Goal: Task Accomplishment & Management: Manage account settings

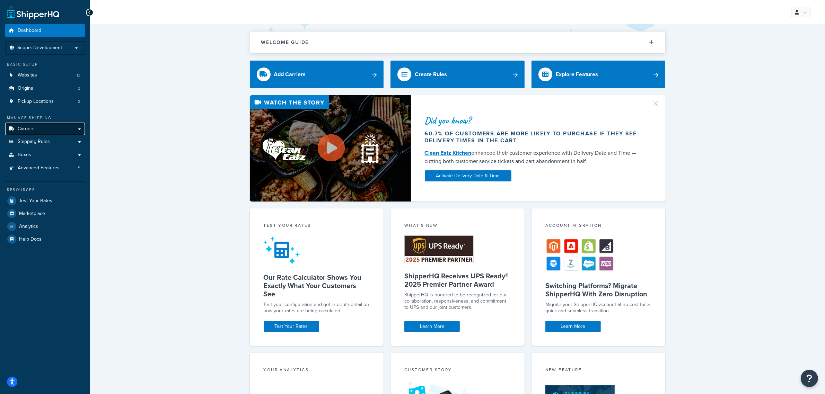
click at [28, 127] on span "Carriers" at bounding box center [26, 129] width 17 height 6
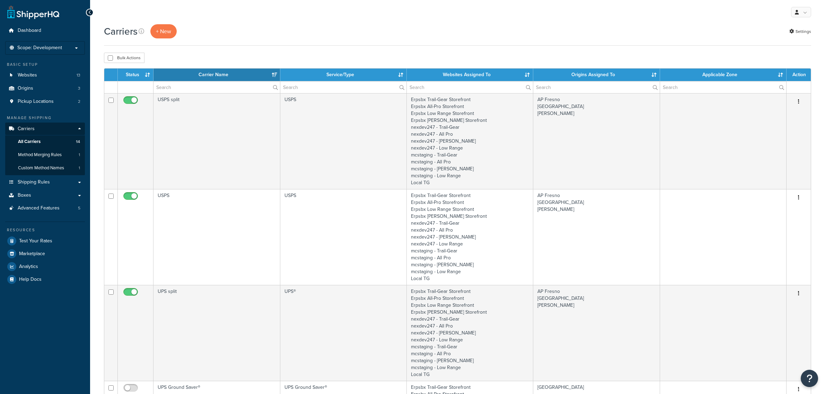
select select "15"
click at [43, 73] on link "Websites 13" at bounding box center [45, 75] width 80 height 13
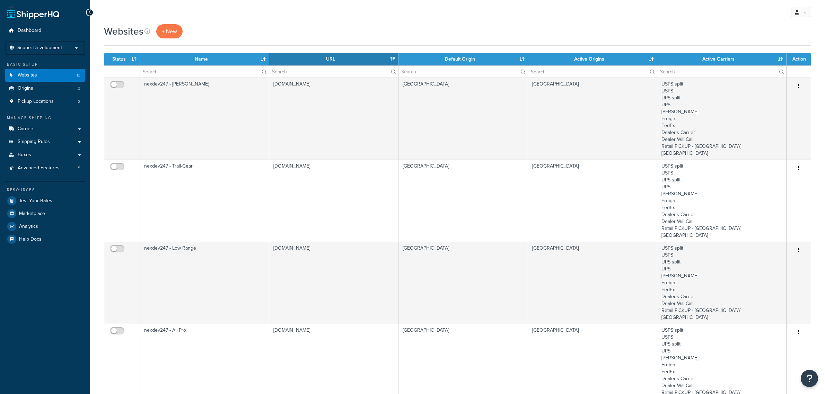
select select "15"
click at [38, 52] on li "Scope: Development Live Integration Test" at bounding box center [45, 48] width 80 height 14
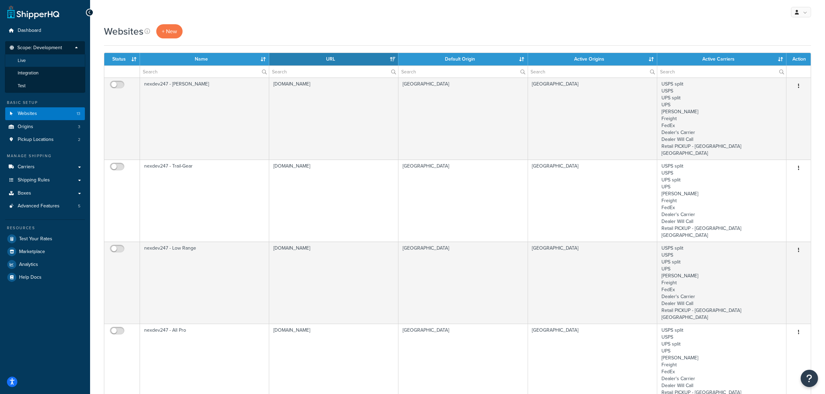
click at [39, 64] on li "Live" at bounding box center [45, 60] width 80 height 13
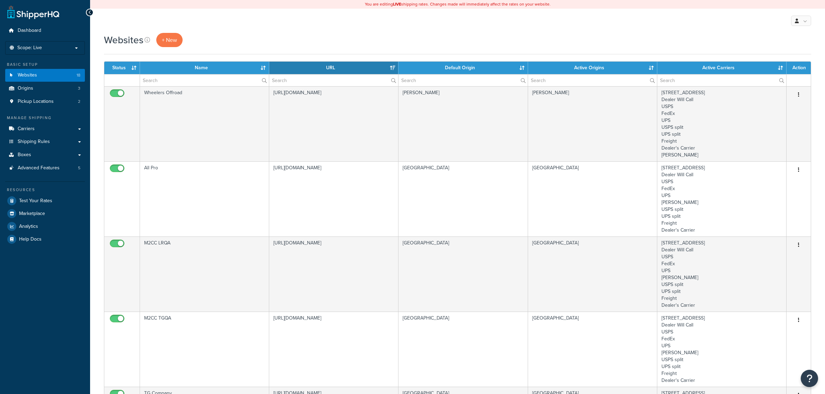
select select "15"
click at [37, 198] on span "Test Your Rates" at bounding box center [35, 201] width 33 height 6
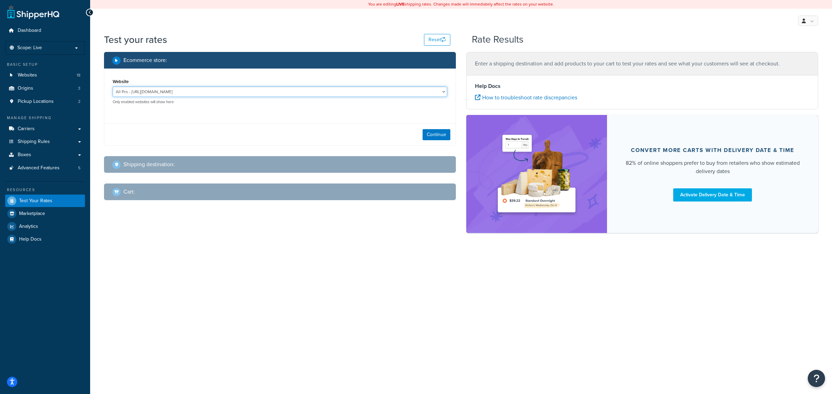
click at [444, 93] on select "All Pro - https://www.allprooffroad.com/ ERP Sandbox TG - https://erpsandbox.tr…" at bounding box center [280, 92] width 334 height 10
select select "fe8df8369d7744045bb466779996769f"
click at [113, 87] on select "All Pro - https://www.allprooffroad.com/ ERP Sandbox TG - https://erpsandbox.tr…" at bounding box center [280, 92] width 334 height 10
click at [432, 132] on button "Continue" at bounding box center [436, 134] width 28 height 11
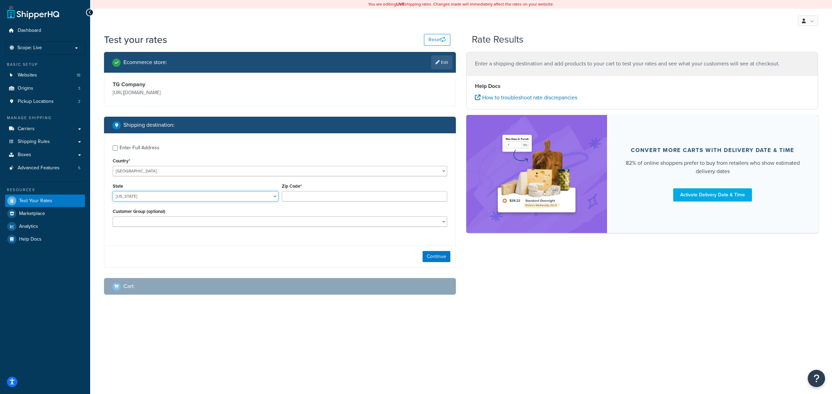
click at [169, 196] on select "Alabama Alaska American Samoa Arizona Arkansas Armed Forces Americas Armed Forc…" at bounding box center [196, 196] width 166 height 10
select select "CA"
click at [169, 196] on select "Alabama Alaska American Samoa Arizona Arkansas Armed Forces Americas Armed Forc…" at bounding box center [196, 196] width 166 height 10
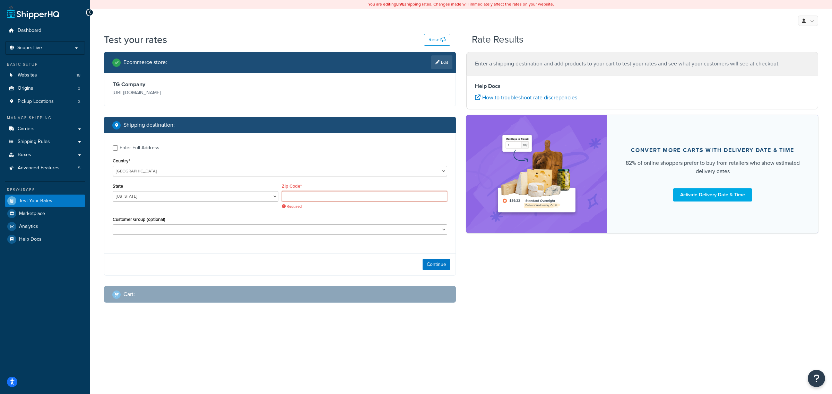
paste input "92553-8819"
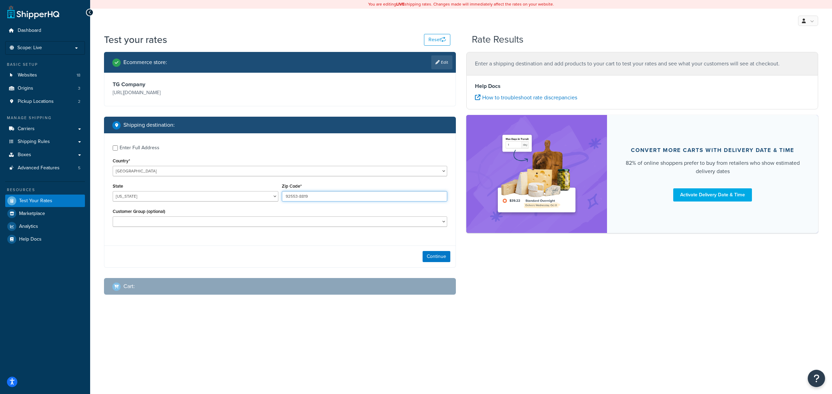
type input "92553-8819"
select select "D1"
click at [437, 257] on button "Continue" at bounding box center [436, 256] width 28 height 11
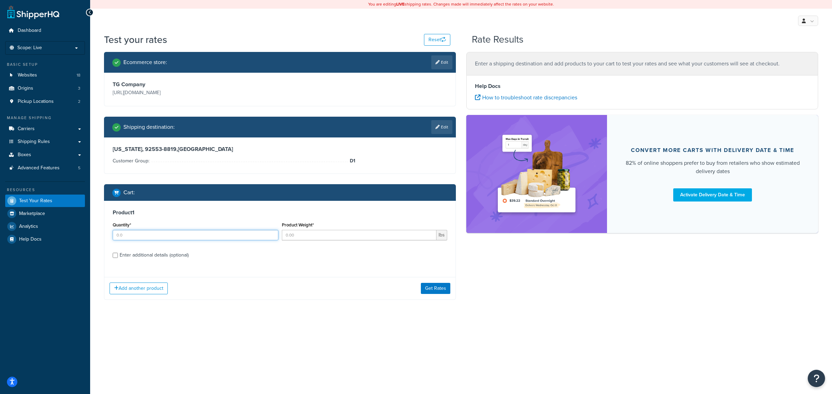
click at [263, 239] on input "Quantity*" at bounding box center [196, 235] width 166 height 10
type input "1"
click at [272, 233] on input "1" at bounding box center [196, 235] width 166 height 10
click at [288, 240] on input "Product Weight*" at bounding box center [359, 235] width 155 height 10
type input "14.51"
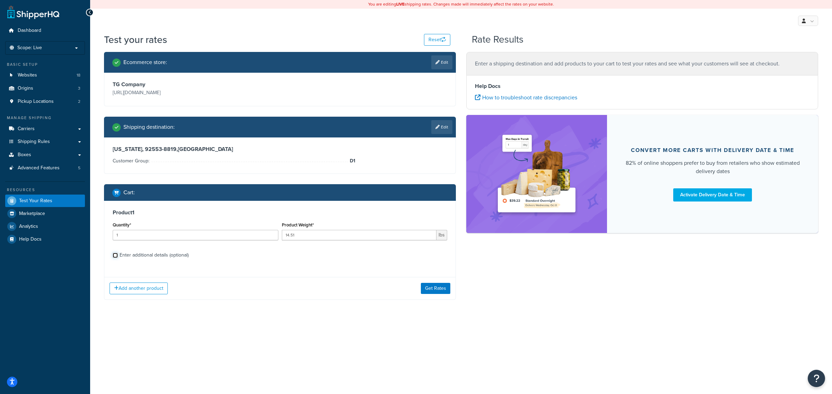
click at [114, 255] on input "Enter additional details (optional)" at bounding box center [115, 255] width 5 height 5
checkbox input "true"
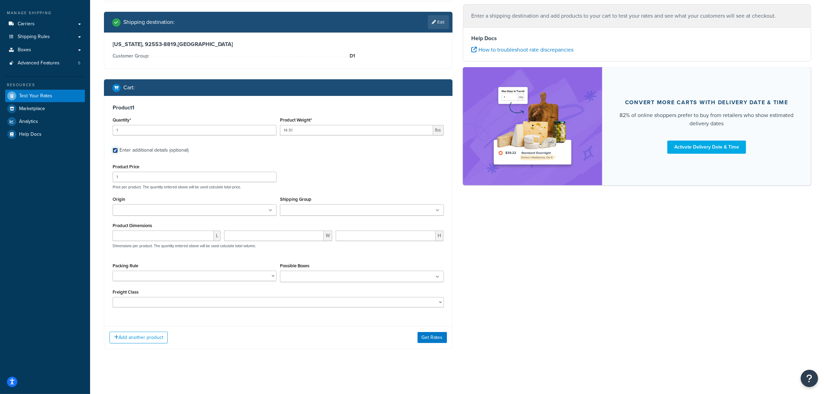
scroll to position [106, 0]
click at [430, 337] on button "Get Rates" at bounding box center [432, 337] width 29 height 11
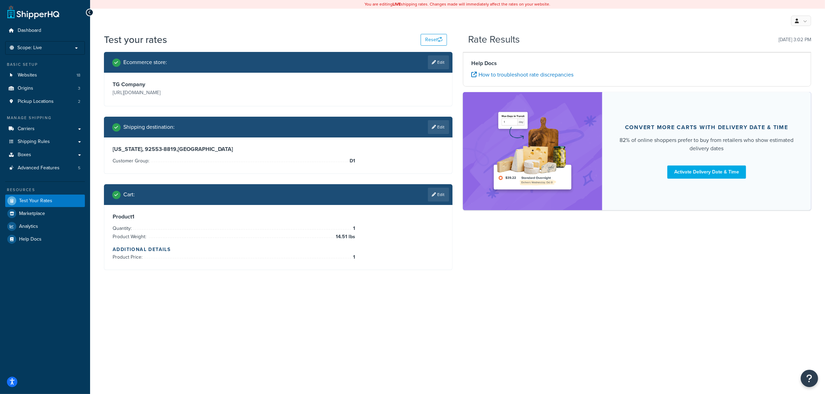
scroll to position [0, 0]
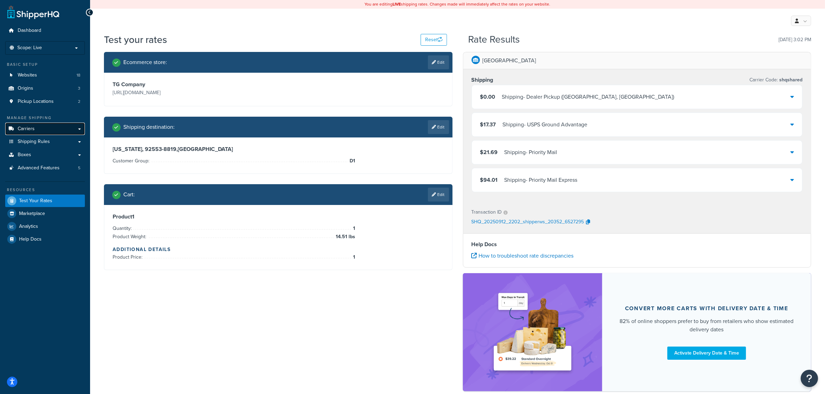
click at [35, 130] on link "Carriers" at bounding box center [45, 129] width 80 height 13
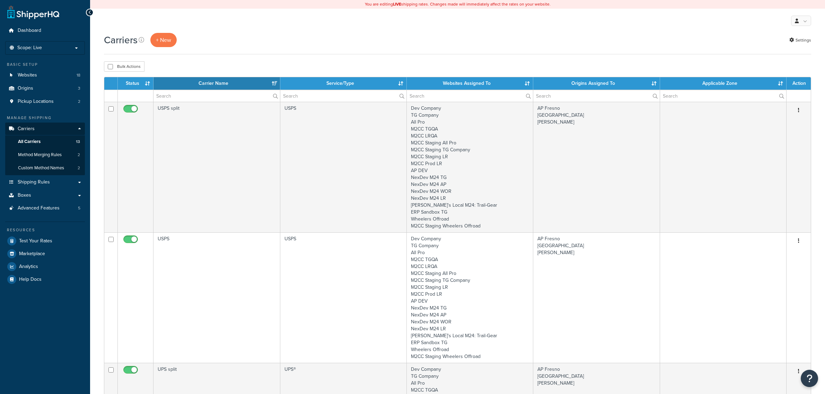
select select "15"
click at [41, 185] on span "Shipping Rules" at bounding box center [34, 183] width 32 height 6
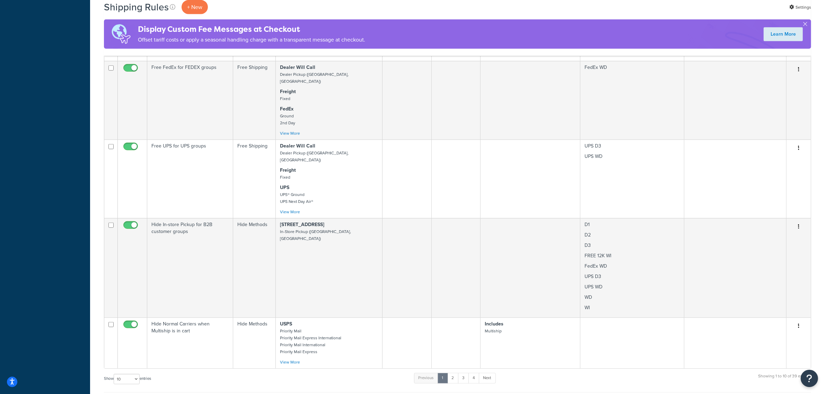
scroll to position [650, 0]
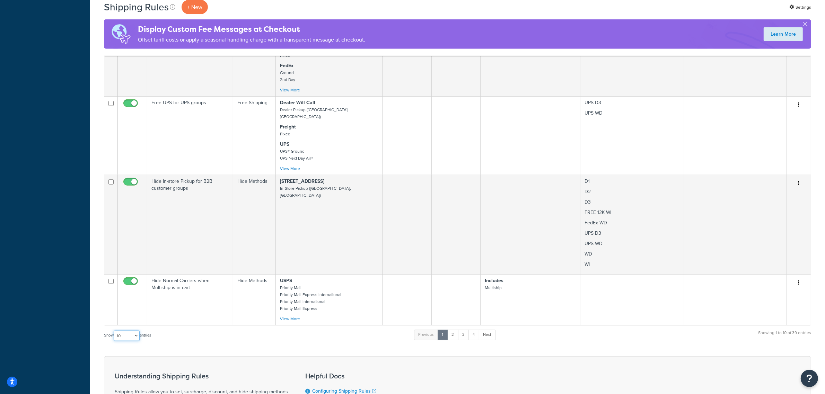
click at [125, 331] on select "10 15 25 50 100 1000" at bounding box center [127, 336] width 26 height 10
select select "100"
click at [114, 331] on select "10 15 25 50 100 1000" at bounding box center [127, 336] width 26 height 10
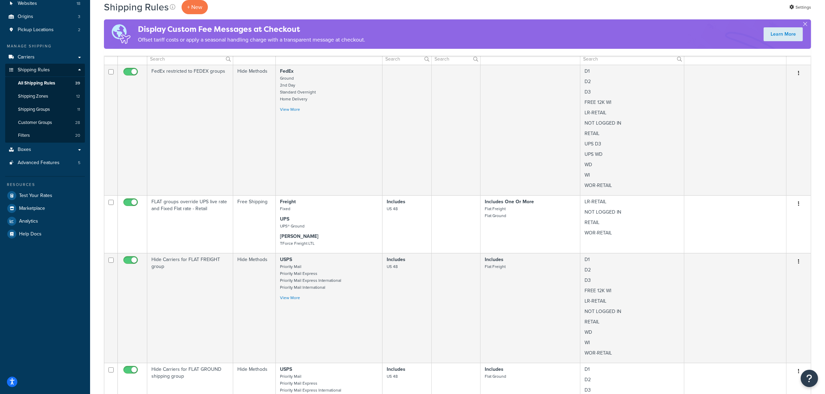
scroll to position [0, 0]
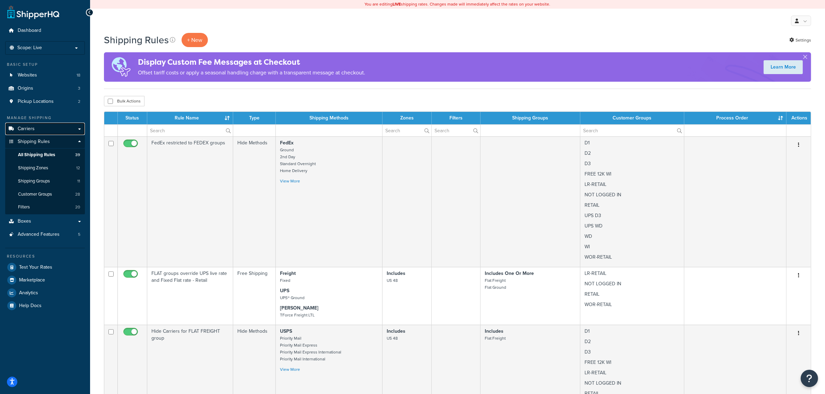
click at [39, 129] on link "Carriers" at bounding box center [45, 129] width 80 height 13
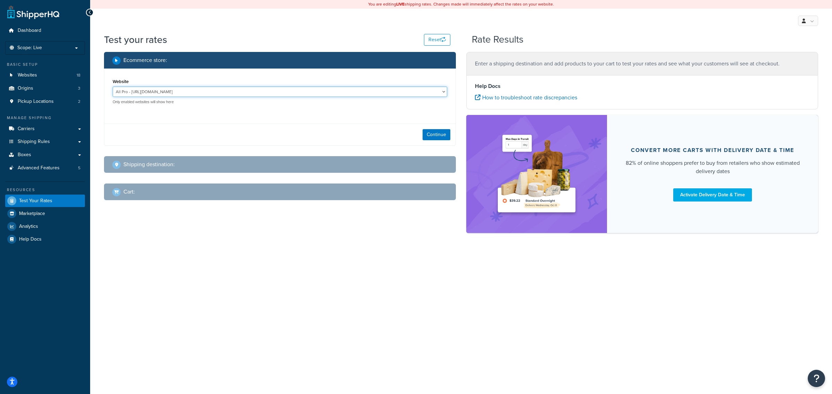
click at [183, 94] on select "All Pro - https://www.allprooffroad.com/ ERP Sandbox TG - https://erpsandbox.tr…" at bounding box center [280, 92] width 334 height 10
select select "fe8df8369d7744045bb466779996769f"
click at [113, 87] on select "All Pro - https://www.allprooffroad.com/ ERP Sandbox TG - https://erpsandbox.tr…" at bounding box center [280, 92] width 334 height 10
click at [443, 132] on button "Continue" at bounding box center [436, 134] width 28 height 11
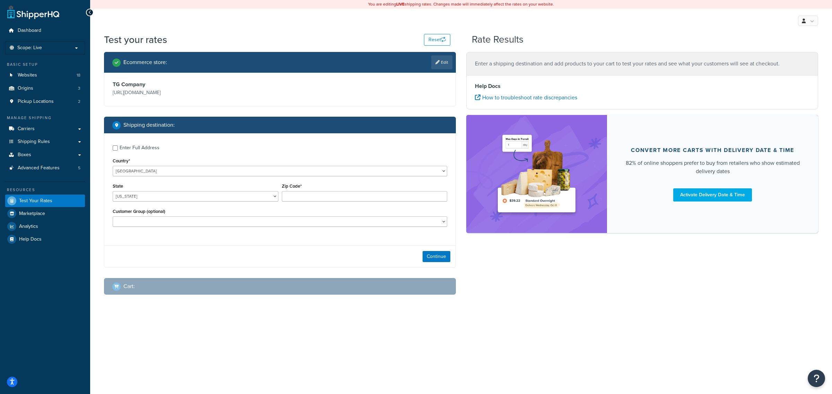
click at [134, 149] on div "Enter Full Address" at bounding box center [140, 148] width 40 height 10
click at [118, 149] on input "Enter Full Address" at bounding box center [115, 148] width 5 height 5
checkbox input "true"
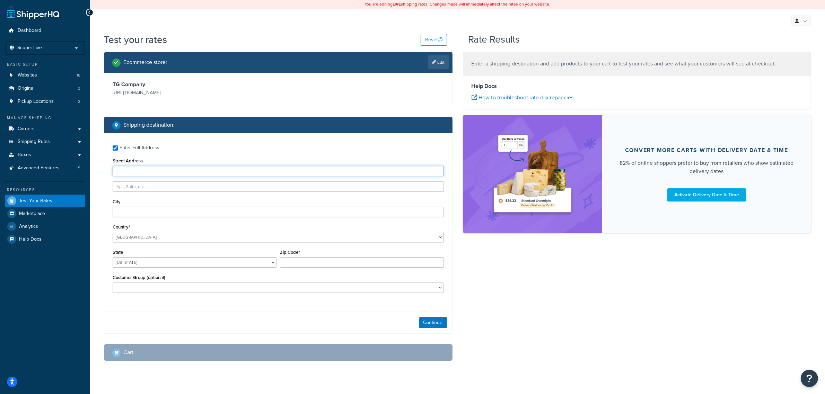
click at [141, 169] on input "Street Address" at bounding box center [278, 171] width 331 height 10
type input "3176 Rodeo Lane"
type input "Livermore"
select select "CA"
type input "94550"
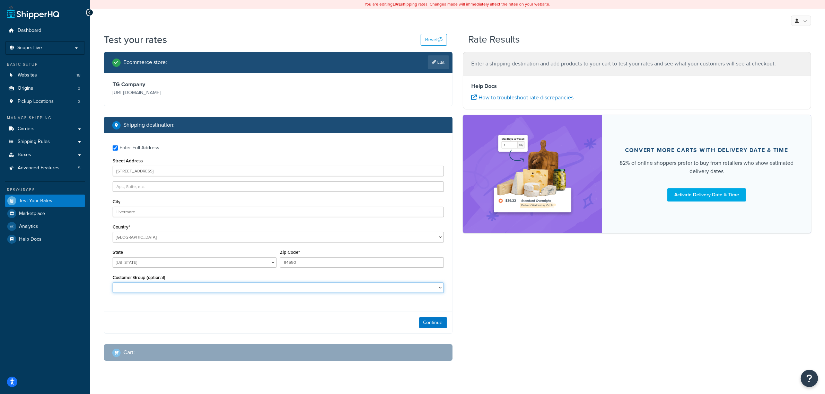
click at [158, 288] on select "D1 D2 D3 DEALER DEALER RS DEALER TERMS DEALER TERMS RS FedEx D3 FEDEX TERMS RS …" at bounding box center [278, 288] width 331 height 10
select select "D3"
click at [113, 283] on select "D1 D2 D3 DEALER DEALER RS DEALER TERMS DEALER TERMS RS FedEx D3 FEDEX TERMS RS …" at bounding box center [278, 288] width 331 height 10
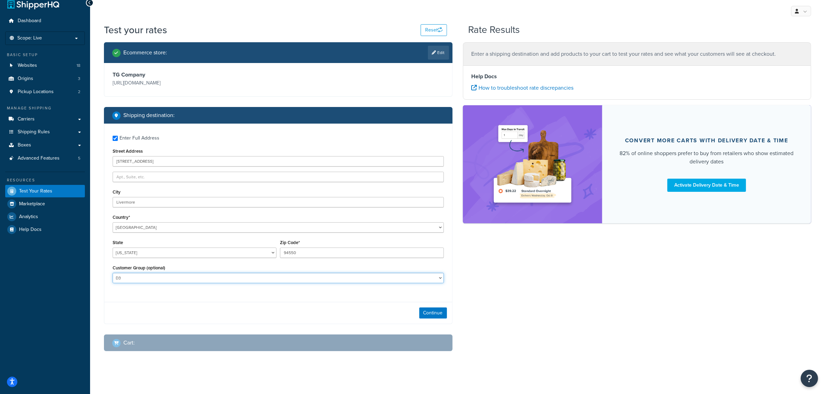
scroll to position [12, 0]
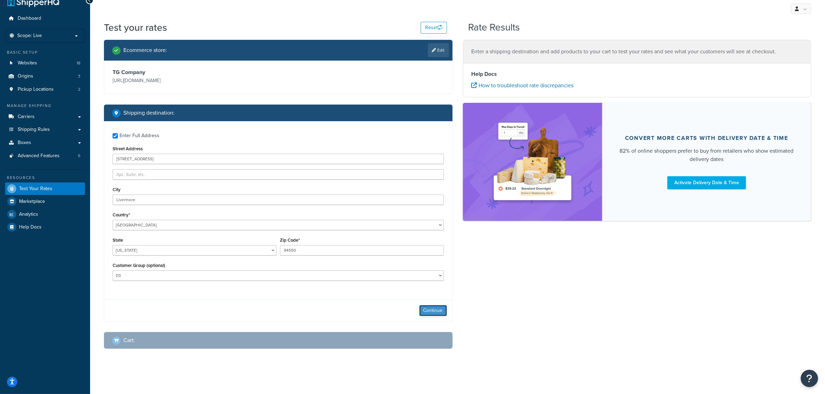
click at [423, 305] on button "Continue" at bounding box center [433, 310] width 28 height 11
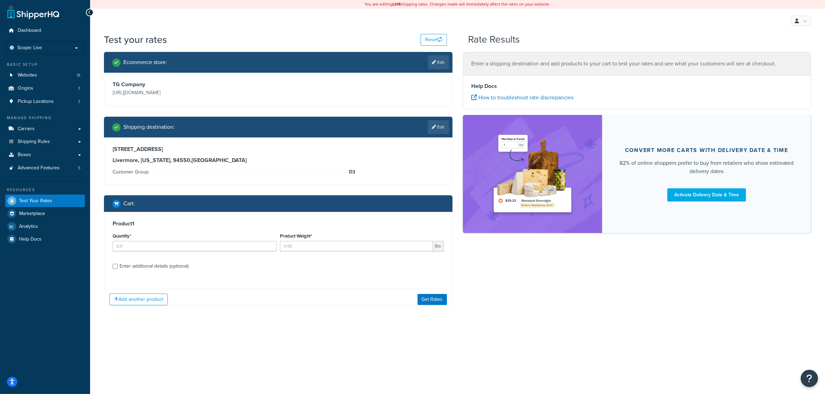
scroll to position [0, 0]
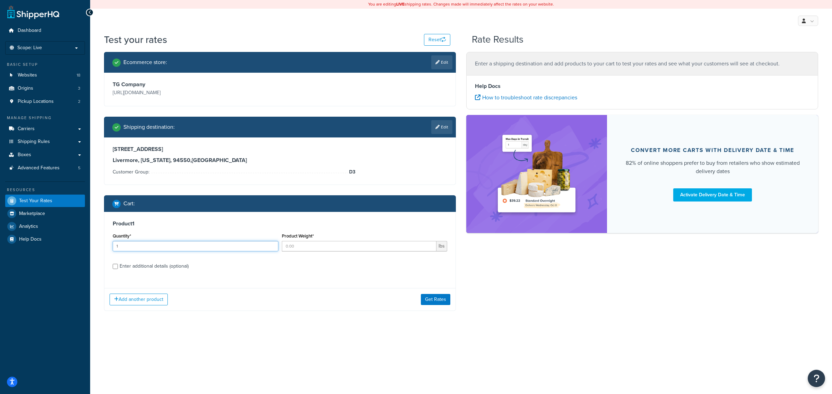
type input "1"
click at [271, 244] on input "1" at bounding box center [196, 246] width 166 height 10
click at [138, 269] on div "Enter additional details (optional)" at bounding box center [154, 267] width 69 height 10
click at [118, 269] on input "Enter additional details (optional)" at bounding box center [115, 266] width 5 height 5
checkbox input "true"
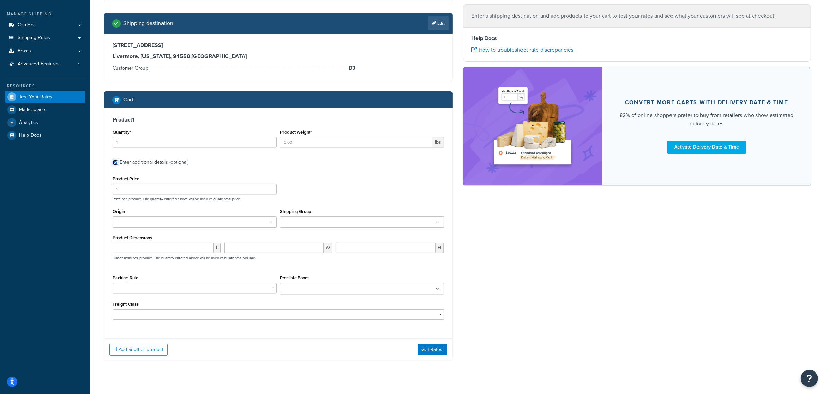
scroll to position [117, 0]
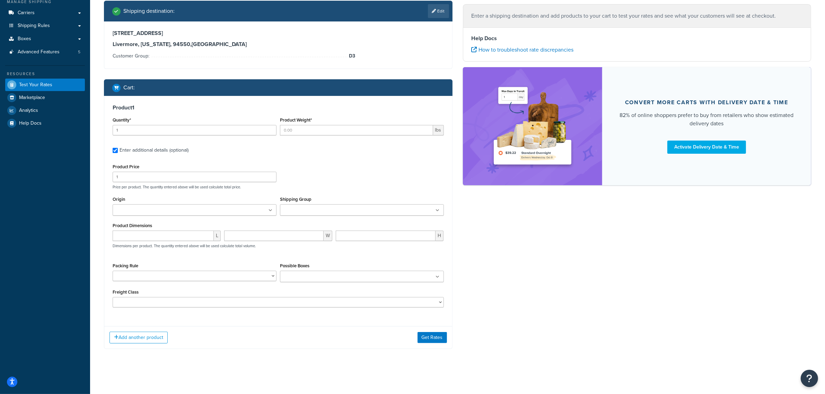
click at [201, 210] on ul at bounding box center [195, 209] width 164 height 11
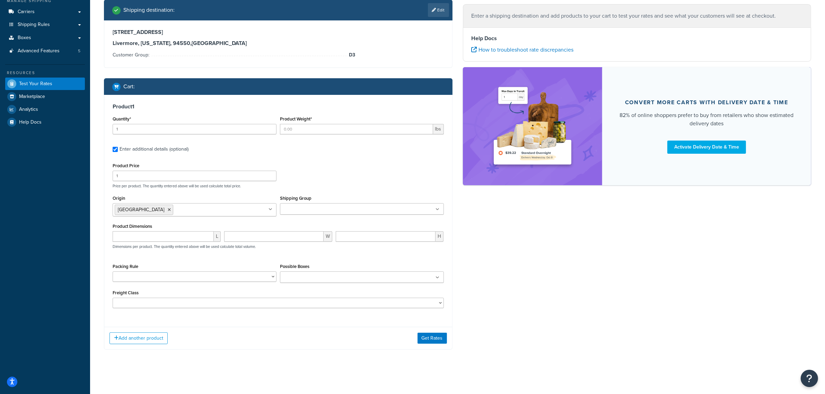
click at [318, 175] on div "Product Price 1 Price per product. The quantity entered above will be used calc…" at bounding box center [278, 174] width 335 height 27
click at [297, 209] on input "Shipping Group" at bounding box center [312, 210] width 61 height 8
click at [330, 155] on div "Product 1 Quantity* 1 Product Weight* lbs Enter additional details (optional) P…" at bounding box center [278, 208] width 348 height 227
click at [296, 131] on input "Product Weight*" at bounding box center [356, 129] width 153 height 10
paste input "84"
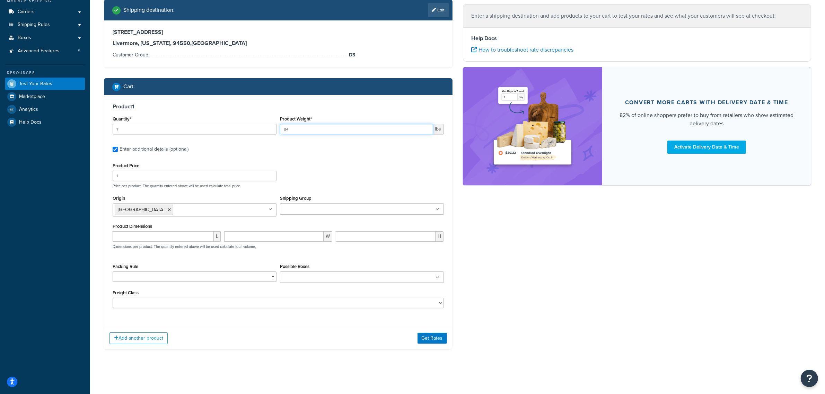
type input "84"
click at [169, 179] on input "1" at bounding box center [195, 176] width 164 height 10
click at [146, 175] on input "1" at bounding box center [195, 176] width 164 height 10
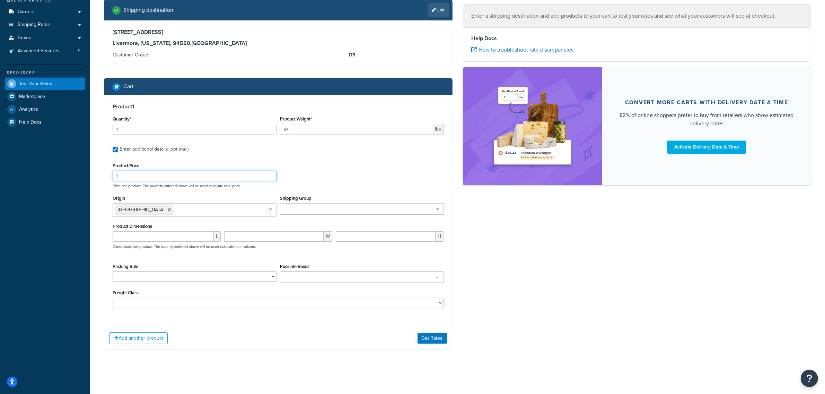
click at [145, 175] on input "1" at bounding box center [195, 176] width 164 height 10
paste input "719.99"
type input "719.99"
click at [315, 170] on div "Product Price 719.99 Price per product. The quantity entered above will be used…" at bounding box center [278, 174] width 335 height 27
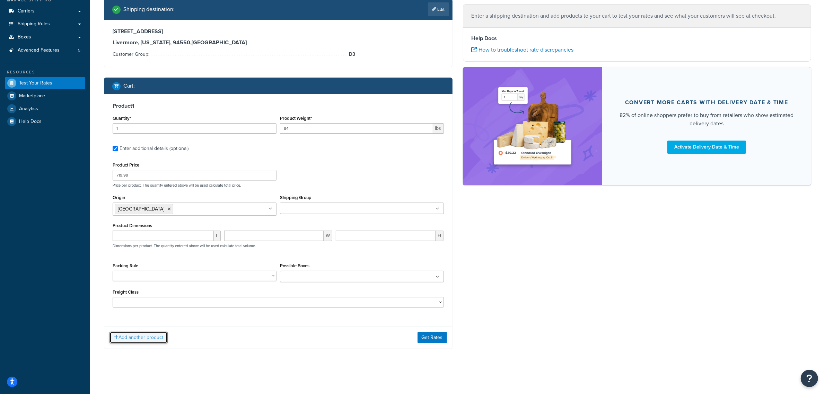
click at [130, 332] on button "Add another product" at bounding box center [139, 338] width 58 height 12
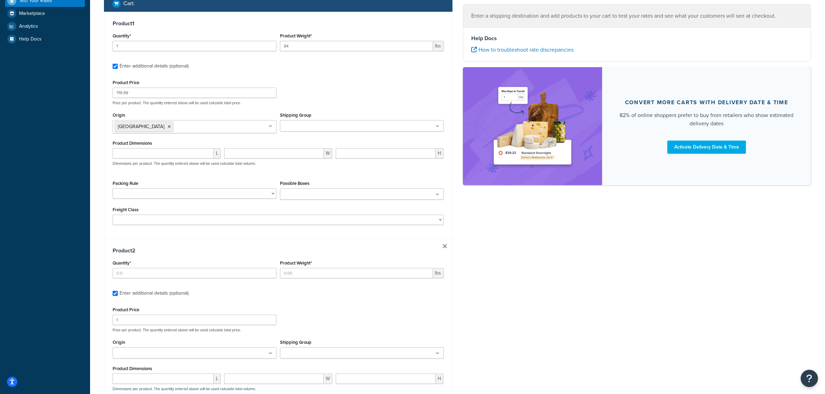
scroll to position [237, 0]
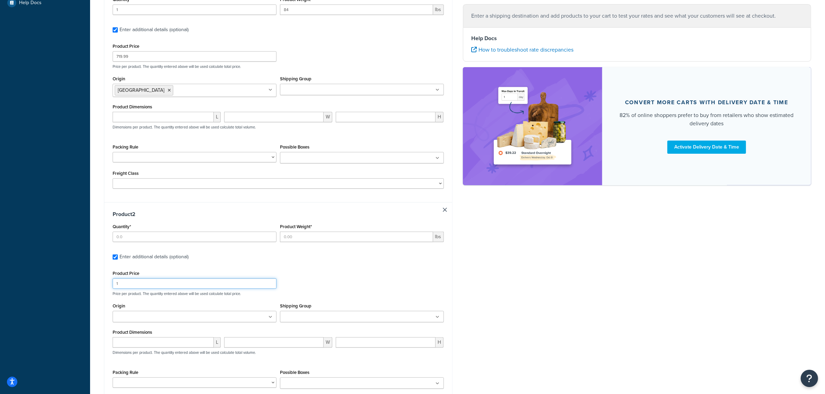
click at [137, 288] on input "1" at bounding box center [195, 284] width 164 height 10
click at [136, 287] on input "1" at bounding box center [195, 284] width 164 height 10
paste input "279.00"
click at [136, 287] on input "1279.00" at bounding box center [195, 284] width 164 height 10
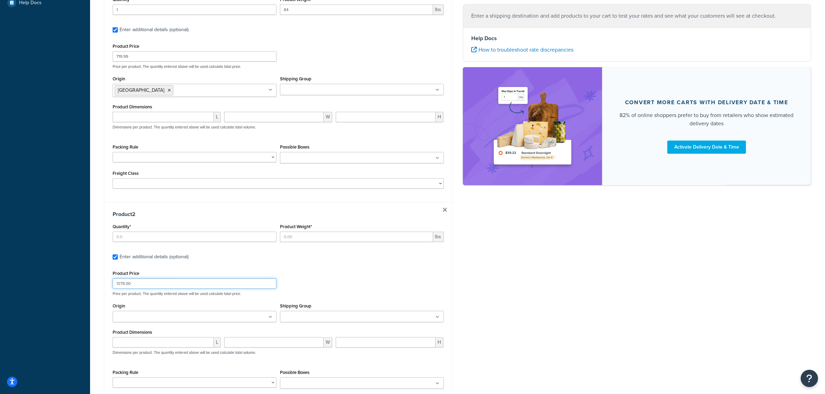
click at [136, 287] on input "1279.00" at bounding box center [195, 284] width 164 height 10
paste input "number"
type input "279.00"
click at [141, 238] on input "Quantity*" at bounding box center [195, 237] width 164 height 10
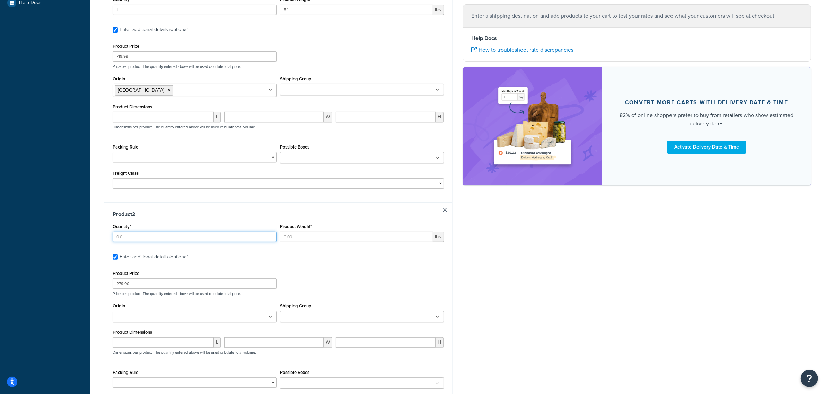
type input "1"
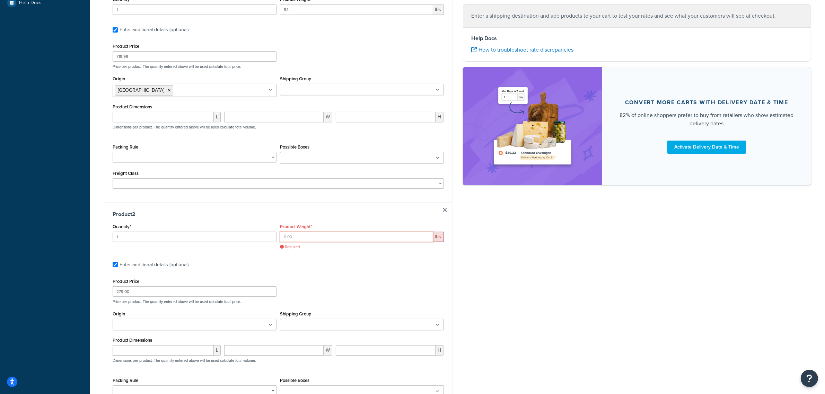
paste input "14.15"
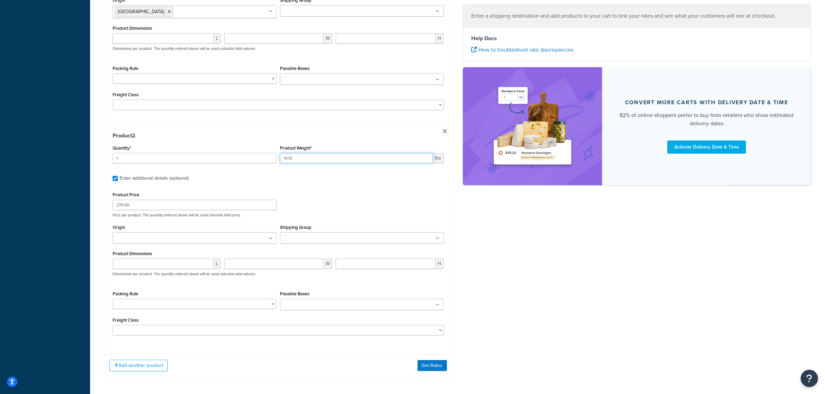
scroll to position [323, 0]
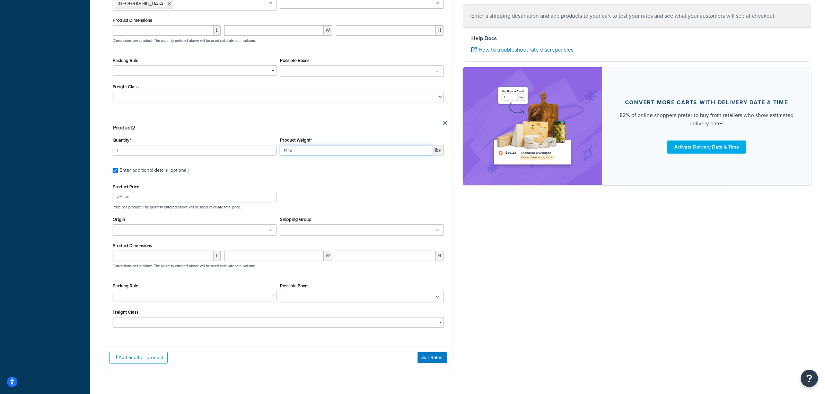
type input "14.15"
click at [205, 229] on ul at bounding box center [195, 230] width 164 height 11
click at [298, 235] on input "Shipping Group" at bounding box center [312, 231] width 61 height 8
click at [324, 205] on div "Product Price 279.00 Price per product. The quantity entered above will be used…" at bounding box center [278, 195] width 335 height 27
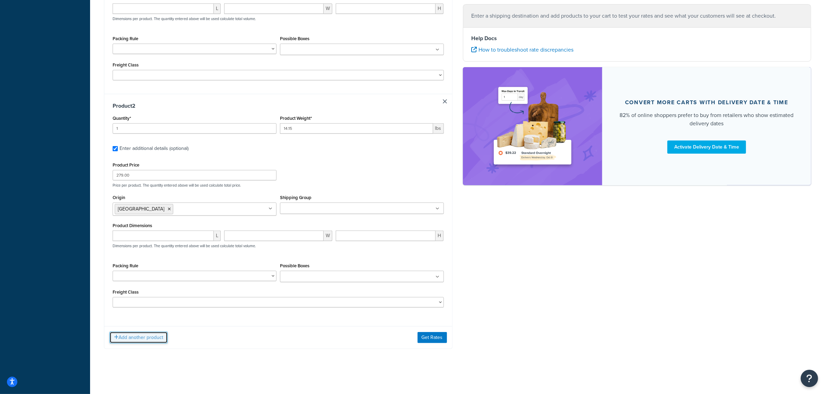
click at [142, 338] on button "Add another product" at bounding box center [139, 338] width 58 height 12
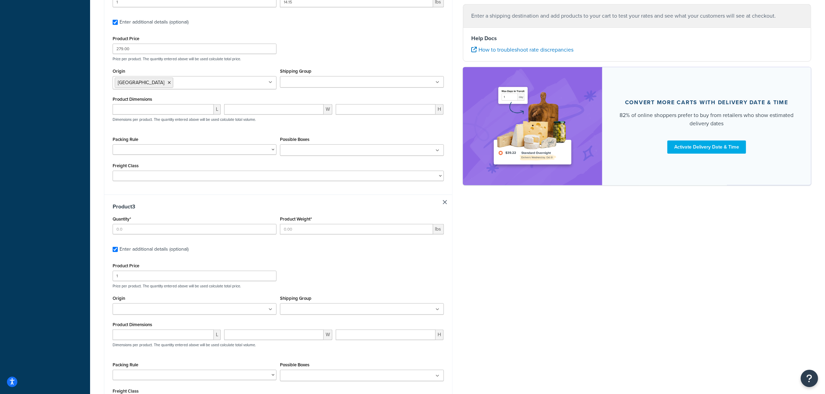
scroll to position [521, 0]
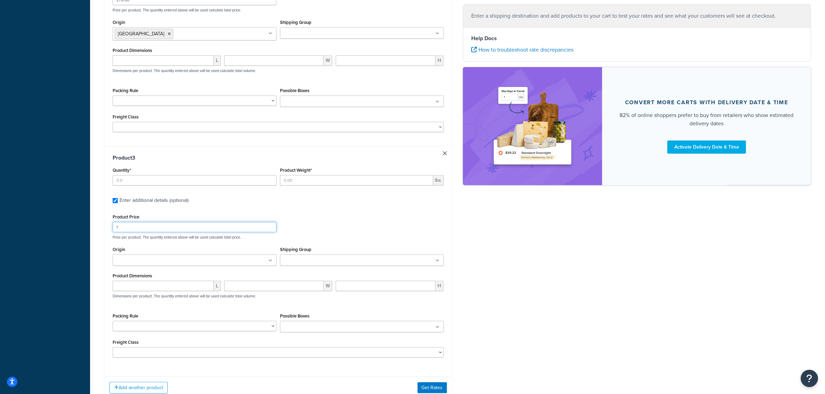
click at [155, 229] on input "1" at bounding box center [195, 227] width 164 height 10
paste input "99.99"
type input "99.99"
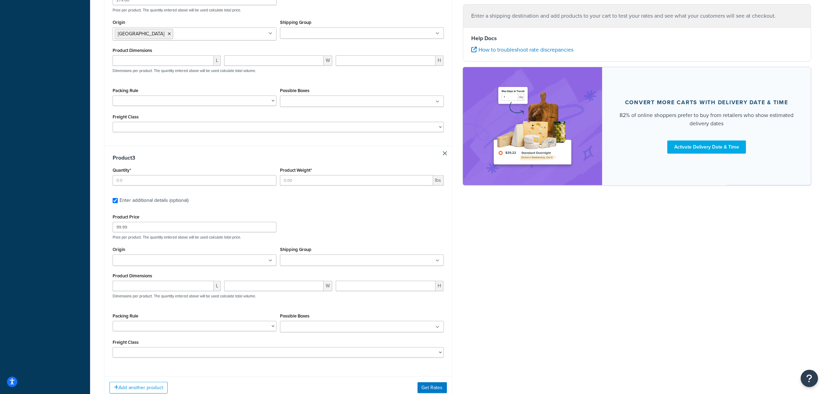
click at [165, 190] on div "Quantity*" at bounding box center [194, 178] width 167 height 25
click at [170, 182] on input "Quantity*" at bounding box center [195, 180] width 164 height 10
click at [271, 179] on input "Quantity*" at bounding box center [195, 180] width 164 height 10
type input "1"
click at [270, 182] on input "1" at bounding box center [195, 180] width 164 height 10
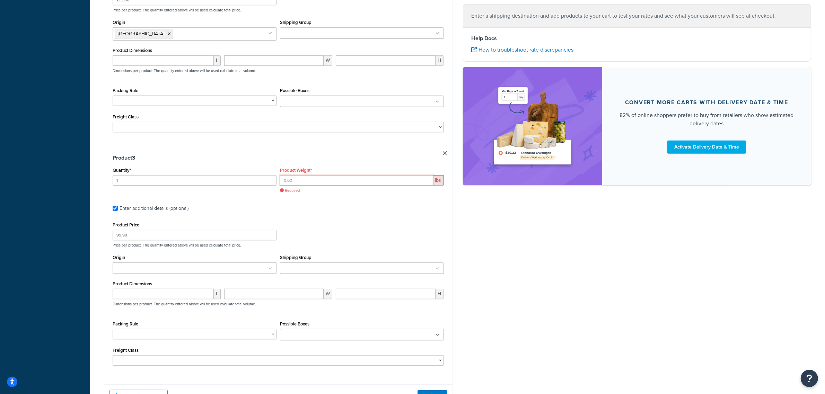
paste input "6"
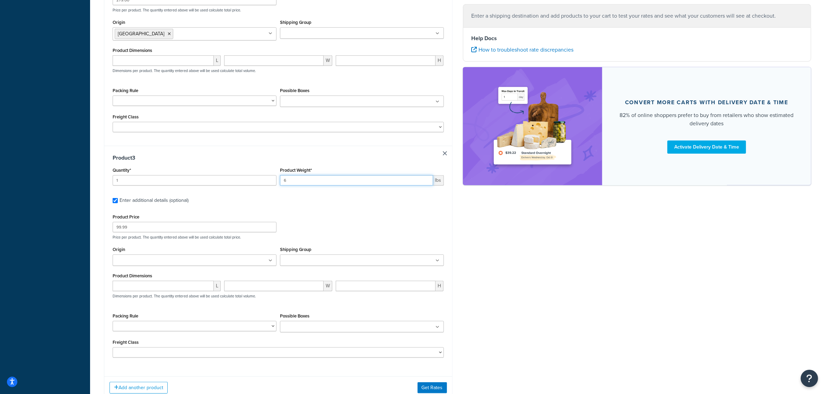
type input "6"
click at [188, 261] on ul at bounding box center [195, 260] width 164 height 11
click at [307, 238] on p "Price per product. The quantity entered above will be used calculate total pric…" at bounding box center [278, 237] width 335 height 5
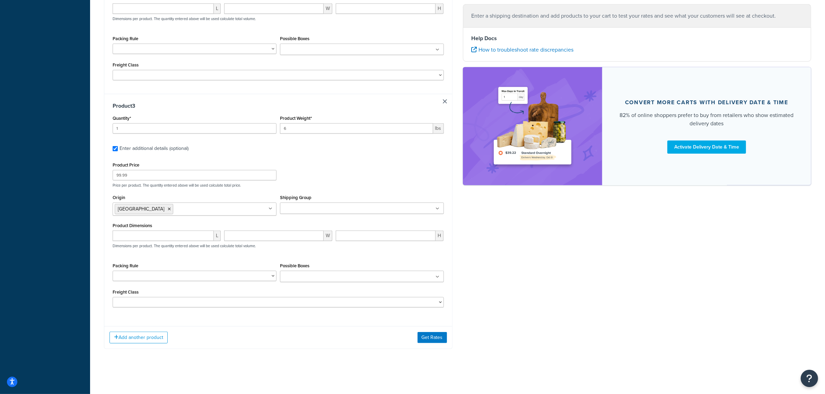
scroll to position [576, 0]
click at [435, 337] on button "Get Rates" at bounding box center [432, 337] width 29 height 11
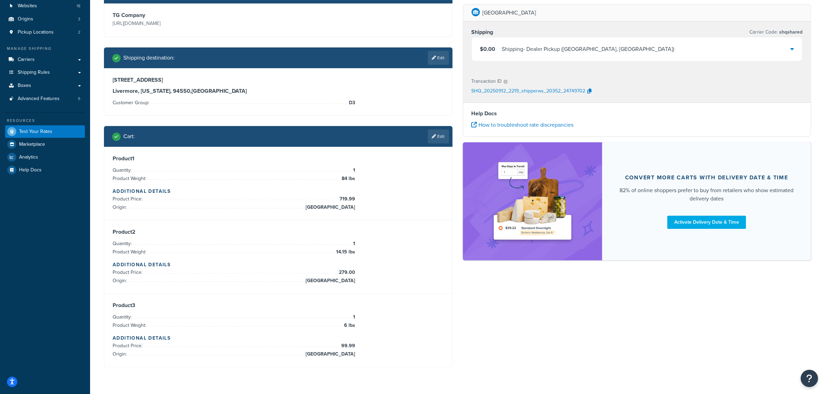
scroll to position [87, 0]
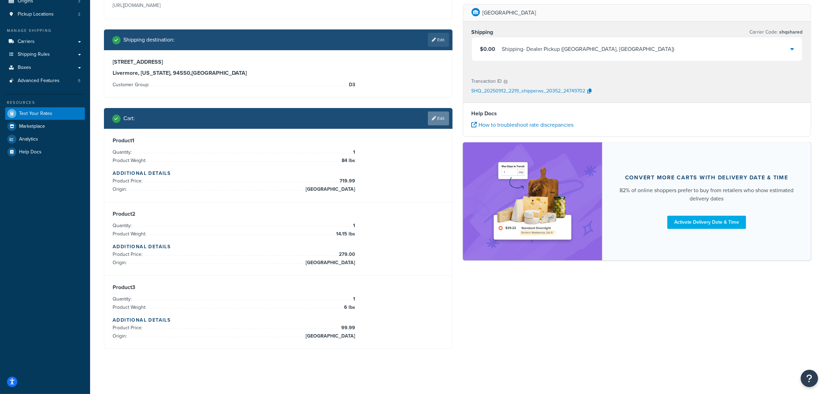
click at [443, 122] on link "Edit" at bounding box center [438, 119] width 21 height 14
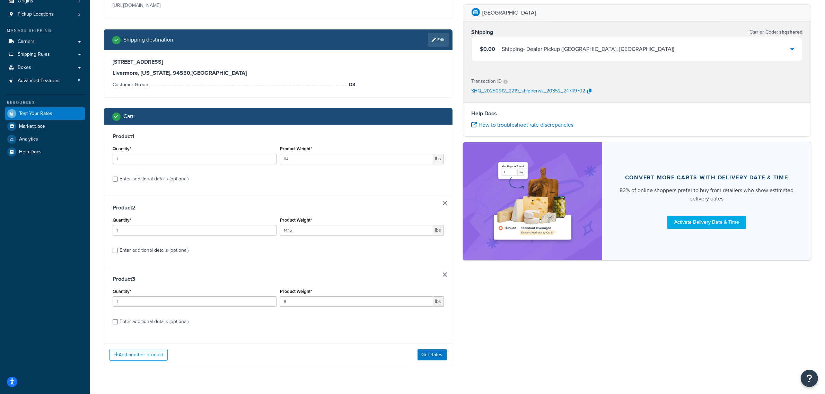
click at [445, 202] on link at bounding box center [445, 203] width 4 height 4
type input "6"
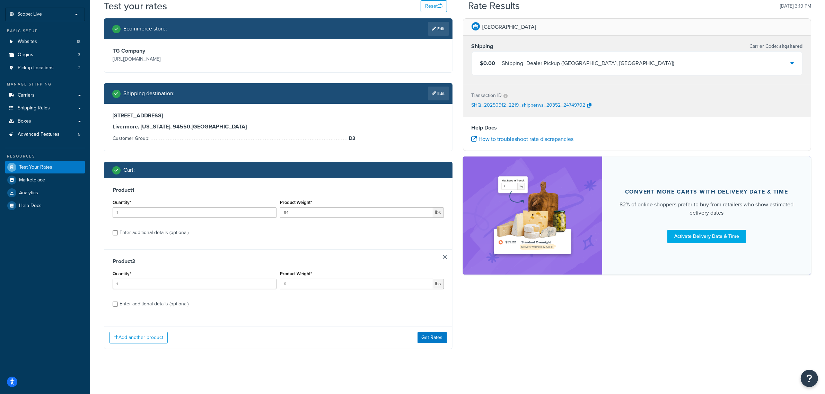
scroll to position [34, 0]
click at [444, 257] on link at bounding box center [445, 257] width 4 height 4
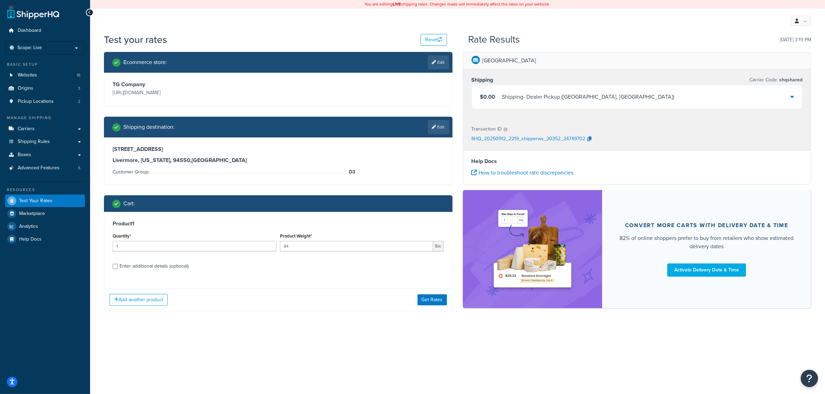
scroll to position [0, 0]
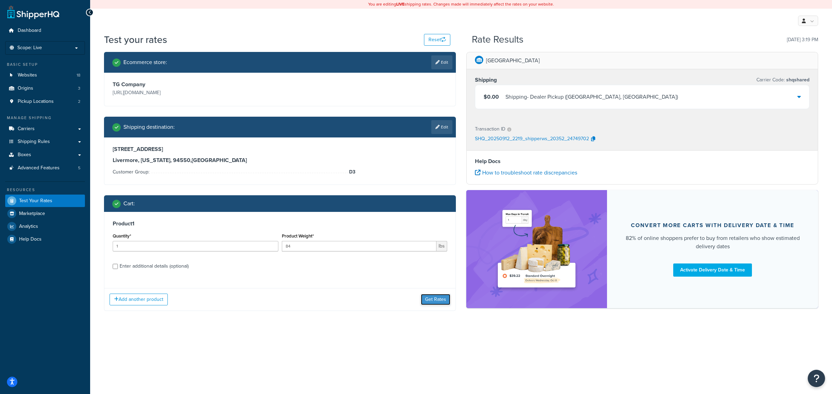
click at [439, 300] on button "Get Rates" at bounding box center [435, 299] width 29 height 11
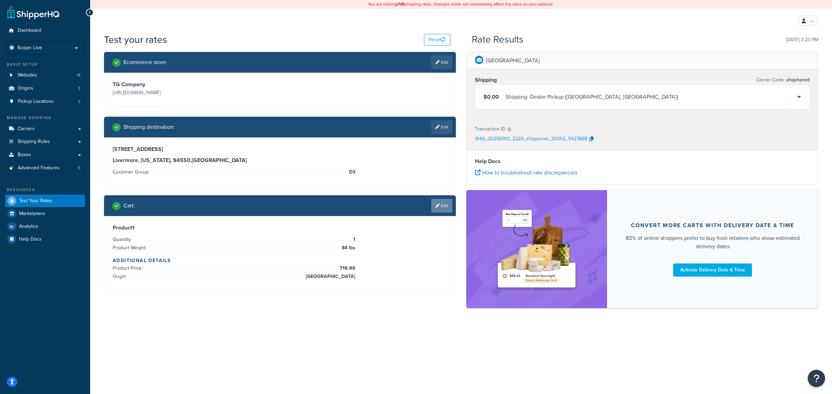
click at [435, 208] on link "Edit" at bounding box center [441, 206] width 21 height 14
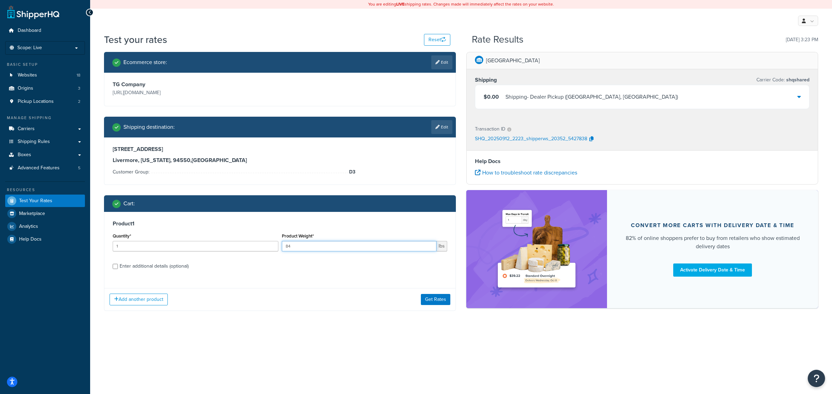
drag, startPoint x: 329, startPoint y: 243, endPoint x: 319, endPoint y: 255, distance: 15.9
click at [319, 255] on div "Product Weight* 84 lbs" at bounding box center [364, 244] width 169 height 25
type input "14.5"
click at [432, 300] on button "Get Rates" at bounding box center [435, 299] width 29 height 11
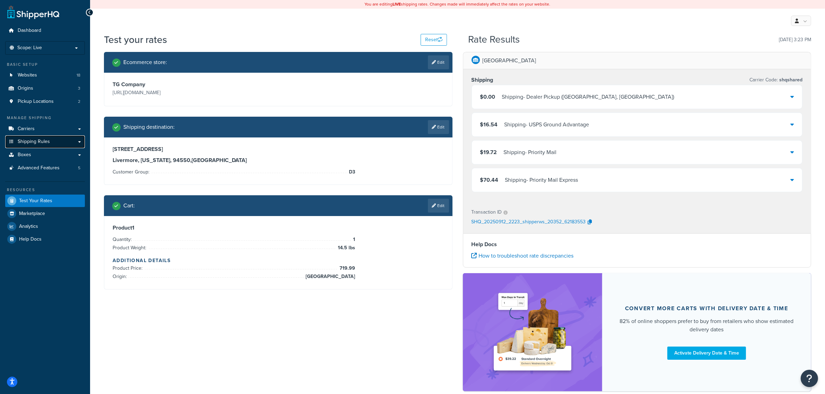
click at [23, 142] on span "Shipping Rules" at bounding box center [34, 142] width 32 height 6
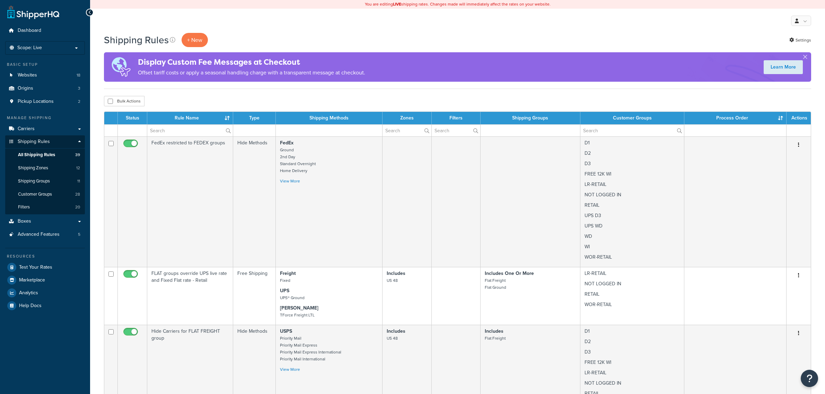
select select "100"
click at [184, 134] on input "text" at bounding box center [190, 131] width 86 height 12
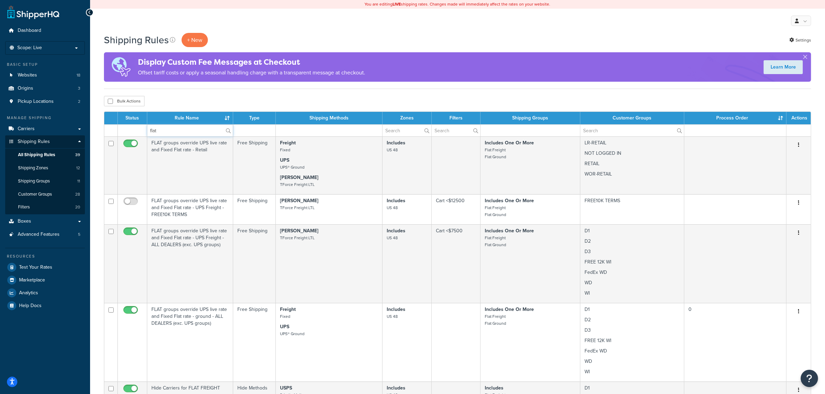
type input "flat"
click at [268, 103] on div "Bulk Actions Duplicate [GEOGRAPHIC_DATA]" at bounding box center [457, 101] width 707 height 10
click at [28, 269] on span "Test Your Rates" at bounding box center [35, 268] width 33 height 6
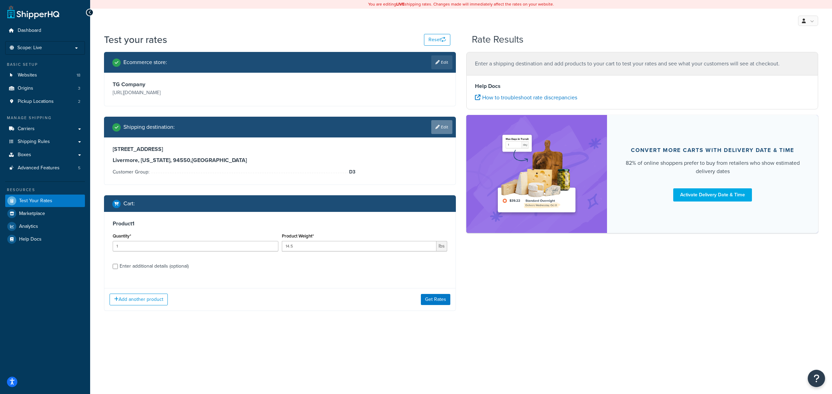
click at [436, 127] on icon at bounding box center [437, 127] width 4 height 4
select select "CA"
select select "D3"
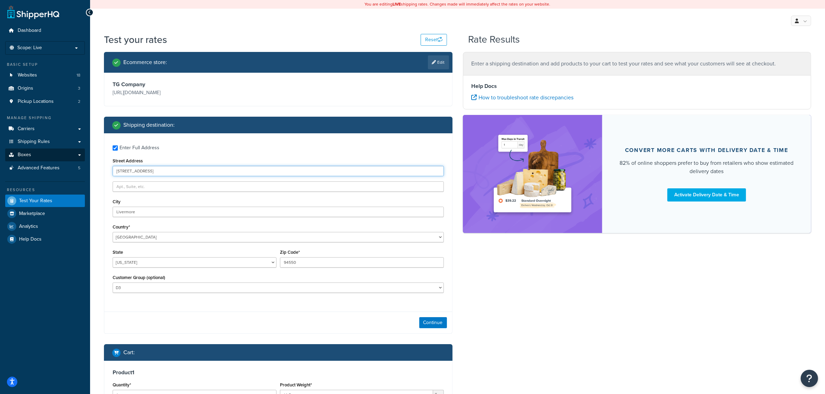
drag, startPoint x: 172, startPoint y: 169, endPoint x: 67, endPoint y: 158, distance: 106.0
click at [67, 158] on div "Dashboard Scope: Live Basic Setup Websites 18 Origins 3 Pickup Locations 2 Mana…" at bounding box center [412, 252] width 825 height 505
paste input "23952 Alessandro Blvd Ste B"
type input "23952 Alessandro Blvd Ste B"
paste input "Moreno Valley"
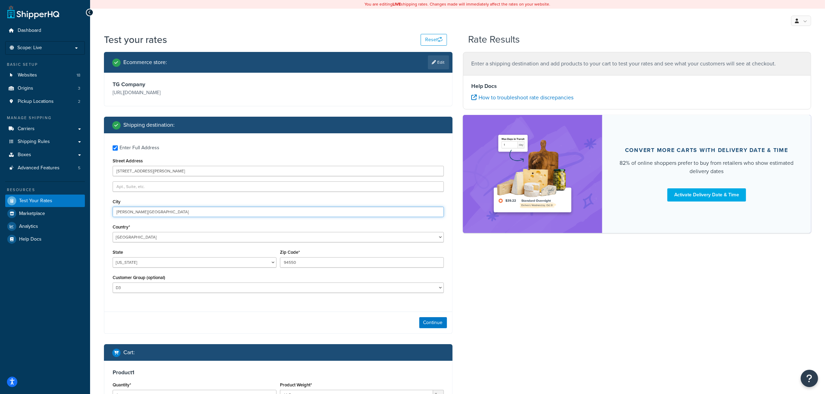
type input "Moreno Valley"
paste input "2553-8819"
type input "92553-8819"
click at [226, 288] on select "D1 D2 D3 DEALER DEALER RS DEALER TERMS DEALER TERMS RS FedEx D3 FEDEX TERMS RS …" at bounding box center [278, 288] width 331 height 10
select select "D1"
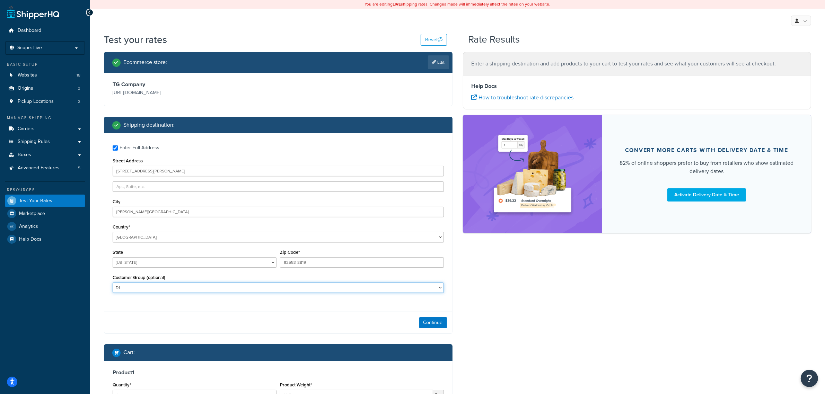
click at [113, 283] on select "D1 D2 D3 DEALER DEALER RS DEALER TERMS DEALER TERMS RS FedEx D3 FEDEX TERMS RS …" at bounding box center [278, 288] width 331 height 10
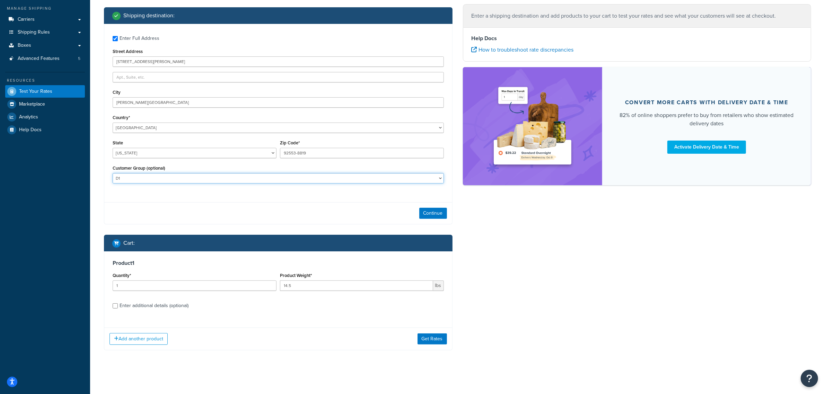
scroll to position [112, 0]
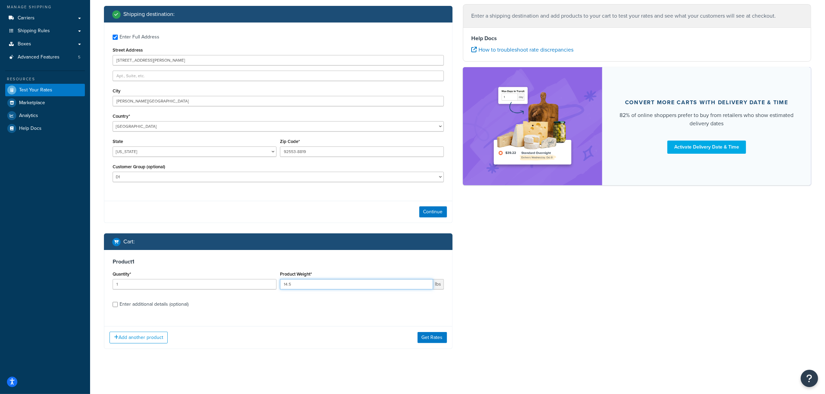
drag, startPoint x: 298, startPoint y: 285, endPoint x: 238, endPoint y: 275, distance: 61.2
click at [238, 275] on div "Quantity* 1 Product Weight* 14.5 lbs" at bounding box center [278, 282] width 335 height 25
paste input "84"
type input "84"
click at [125, 302] on div "Enter additional details (optional)" at bounding box center [154, 305] width 69 height 10
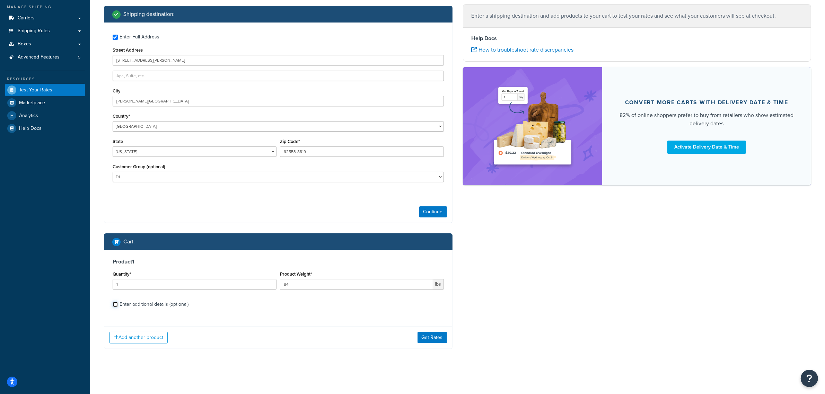
click at [118, 302] on input "Enter additional details (optional)" at bounding box center [115, 304] width 5 height 5
checkbox input "true"
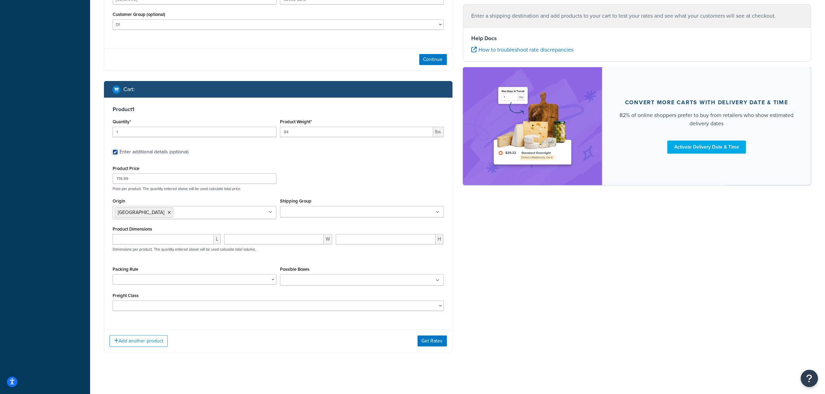
scroll to position [264, 0]
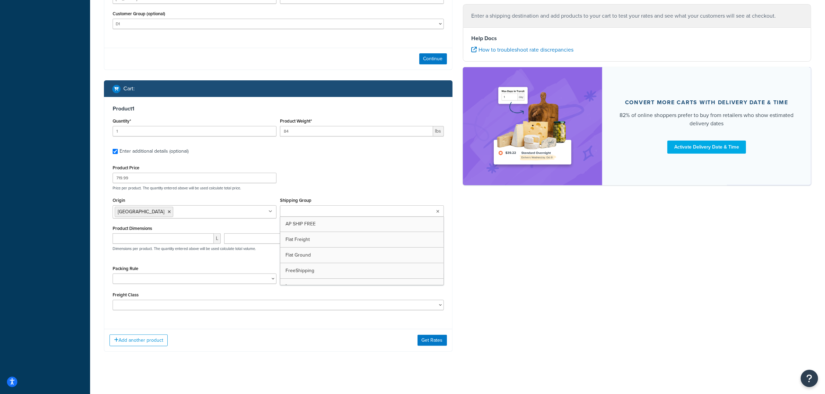
click at [439, 213] on icon at bounding box center [438, 212] width 3 height 4
click at [374, 193] on div "Product Price 719.99 Price per product. The quantity entered above will be used…" at bounding box center [278, 236] width 331 height 147
click at [429, 338] on button "Get Rates" at bounding box center [432, 340] width 29 height 11
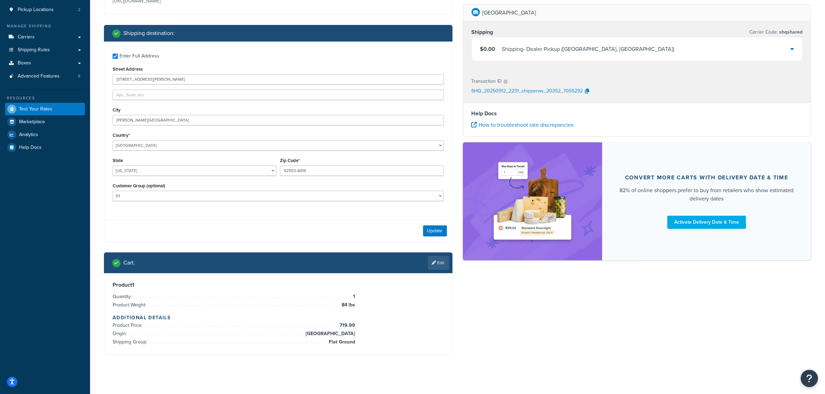
scroll to position [98, 0]
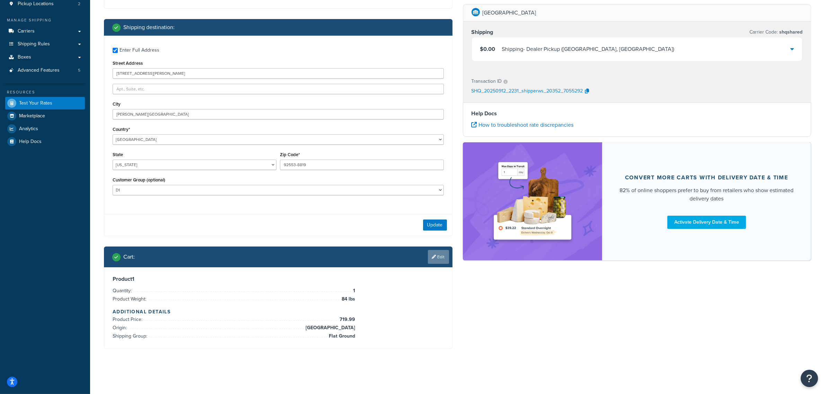
click at [444, 259] on link "Edit" at bounding box center [438, 257] width 21 height 14
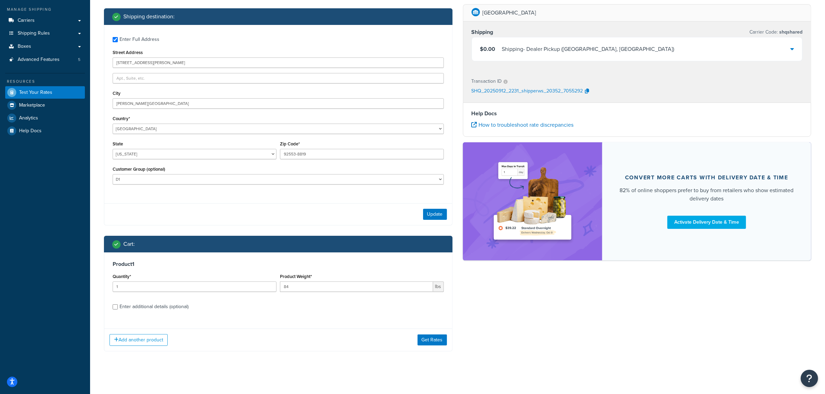
scroll to position [112, 0]
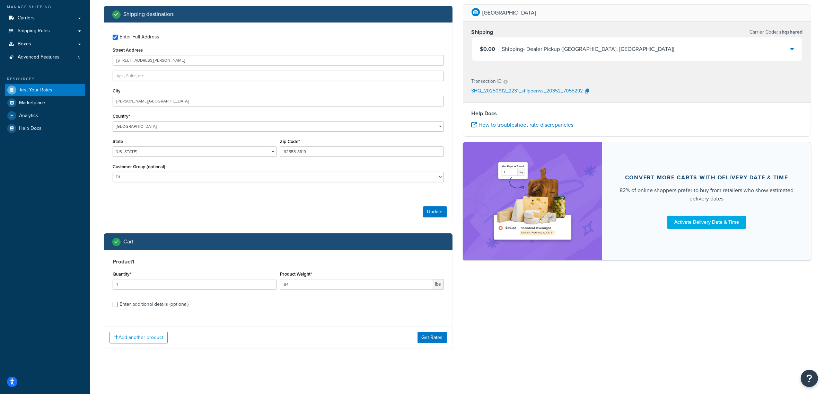
click at [141, 304] on div "Enter additional details (optional)" at bounding box center [154, 305] width 69 height 10
click at [118, 304] on input "Enter additional details (optional)" at bounding box center [115, 304] width 5 height 5
checkbox input "true"
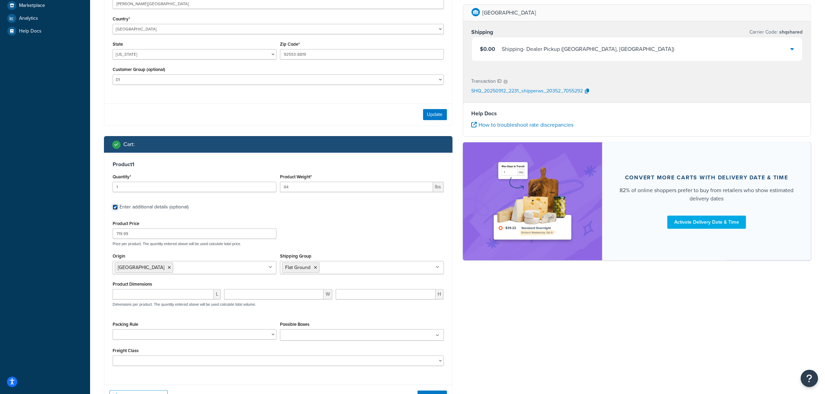
scroll to position [261, 0]
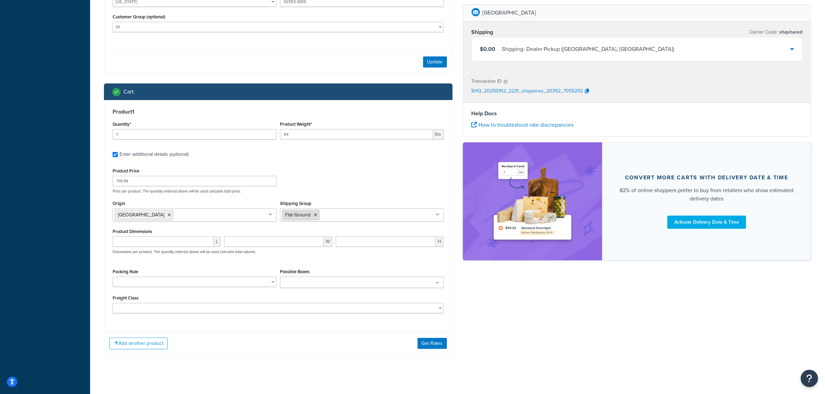
click at [316, 217] on icon at bounding box center [315, 215] width 3 height 4
click at [340, 188] on div "Product Price 719.99 Price per product. The quantity entered above will be used…" at bounding box center [278, 179] width 335 height 27
click at [431, 343] on button "Get Rates" at bounding box center [432, 343] width 29 height 11
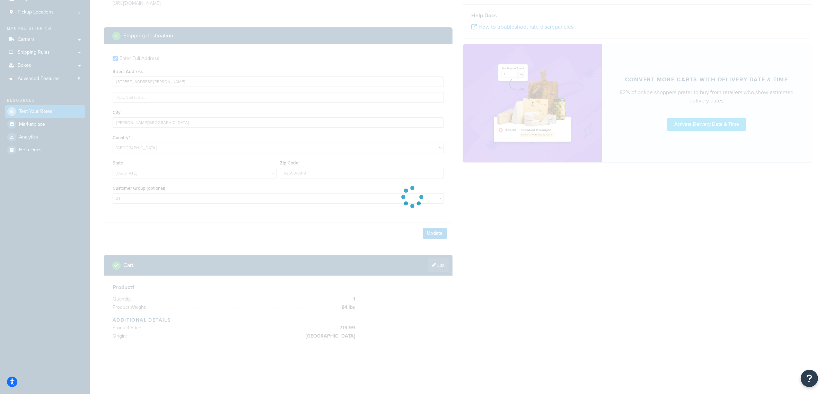
scroll to position [90, 0]
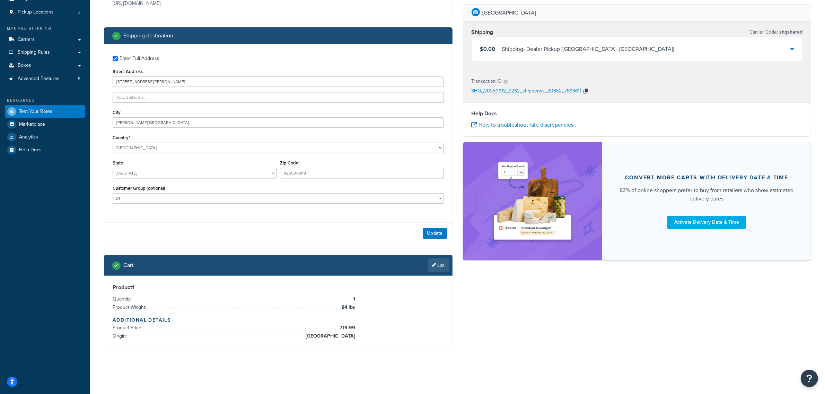
click at [585, 93] on icon "button" at bounding box center [586, 91] width 4 height 5
click at [791, 48] on icon at bounding box center [792, 49] width 3 height 6
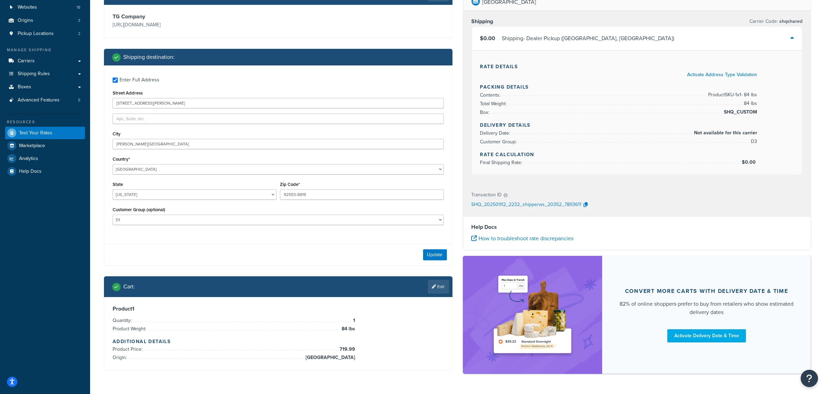
scroll to position [47, 0]
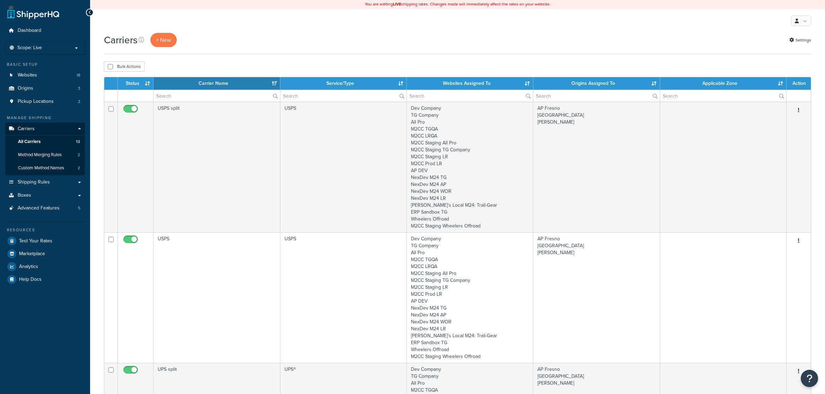
select select "15"
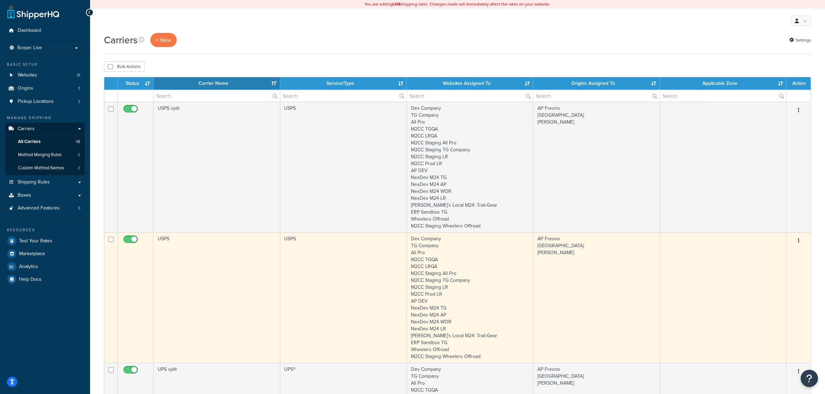
click at [183, 248] on td "USPS" at bounding box center [217, 298] width 127 height 131
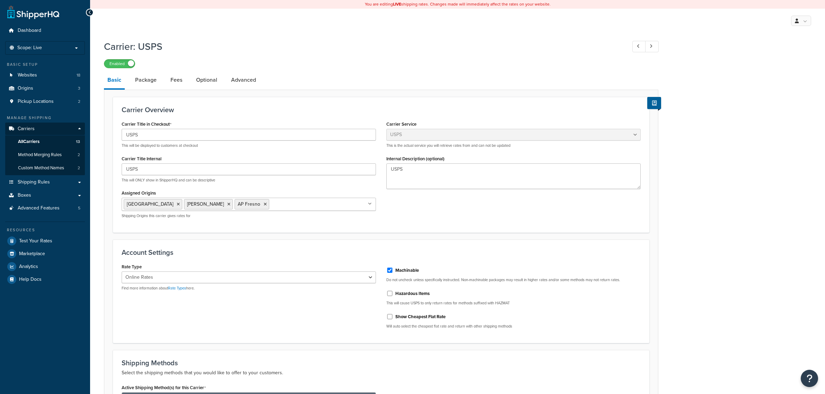
select select "usps"
select select "ONLINE"
click at [246, 77] on link "Advanced" at bounding box center [244, 80] width 32 height 17
select select "false"
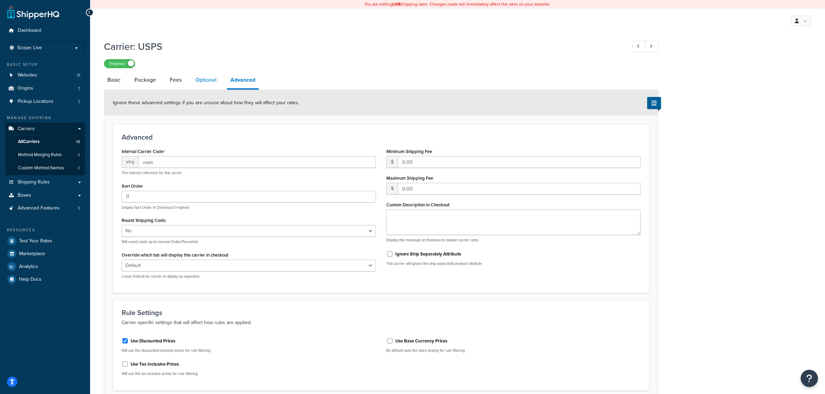
click at [203, 81] on link "Optional" at bounding box center [206, 80] width 28 height 17
select select "37305"
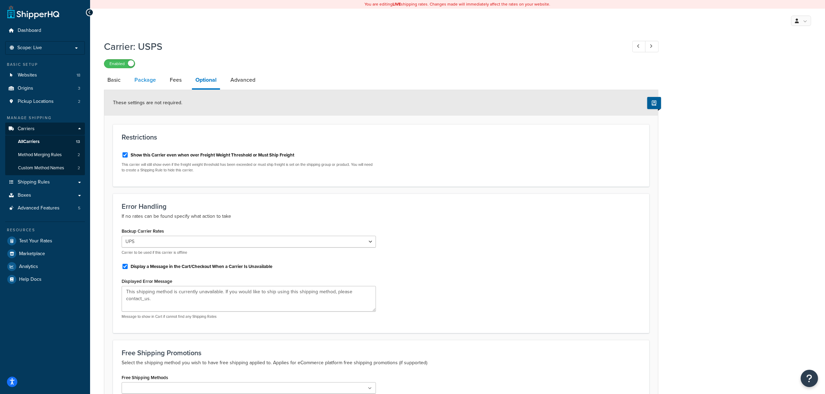
click at [141, 82] on link "Package" at bounding box center [145, 80] width 28 height 17
select select "129678"
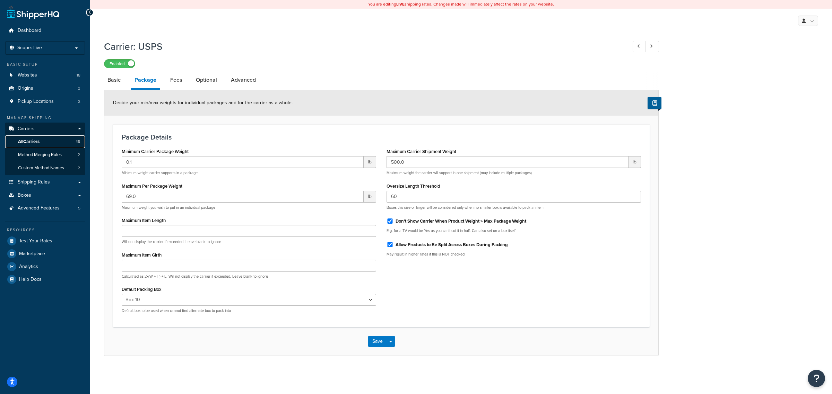
click at [34, 142] on span "All Carriers" at bounding box center [28, 142] width 21 height 6
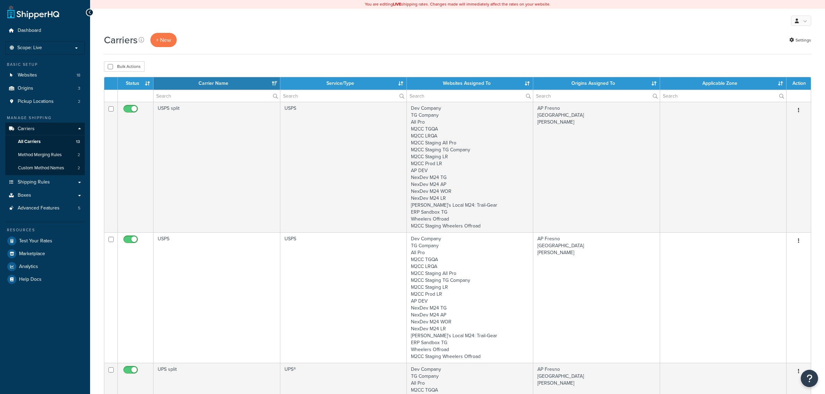
select select "15"
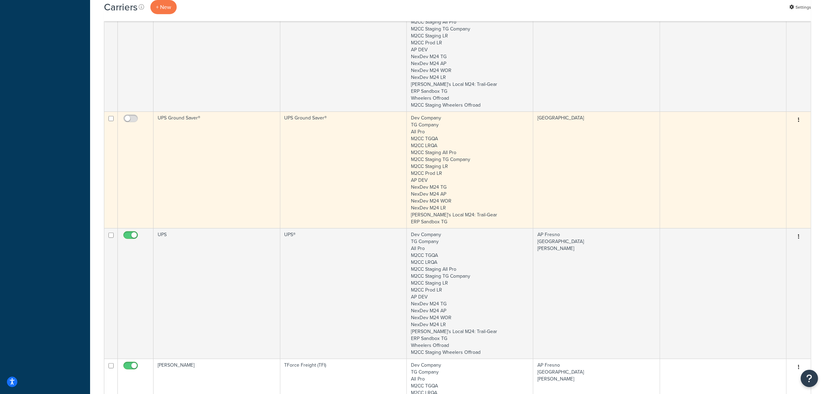
scroll to position [390, 0]
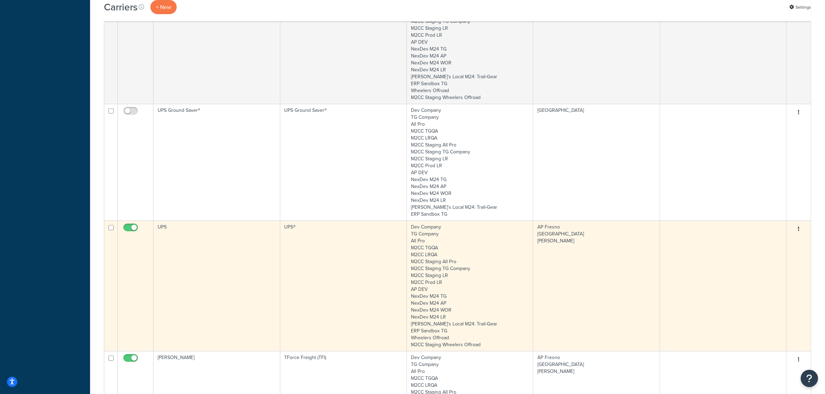
click at [188, 240] on td "UPS" at bounding box center [217, 286] width 127 height 131
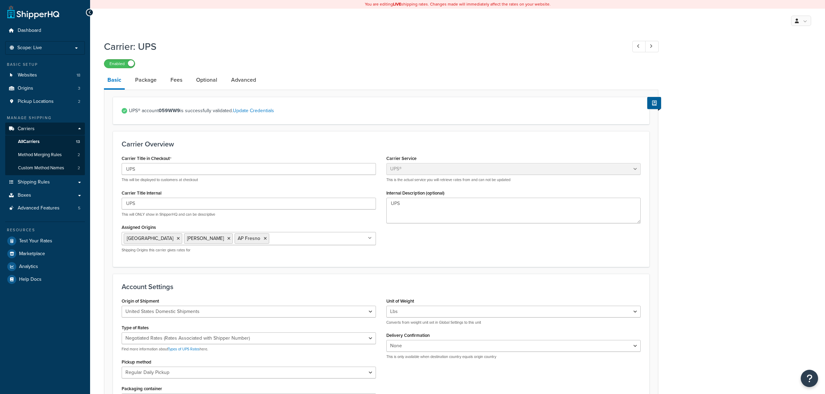
select select "ups"
click at [146, 80] on link "Package" at bounding box center [146, 80] width 28 height 17
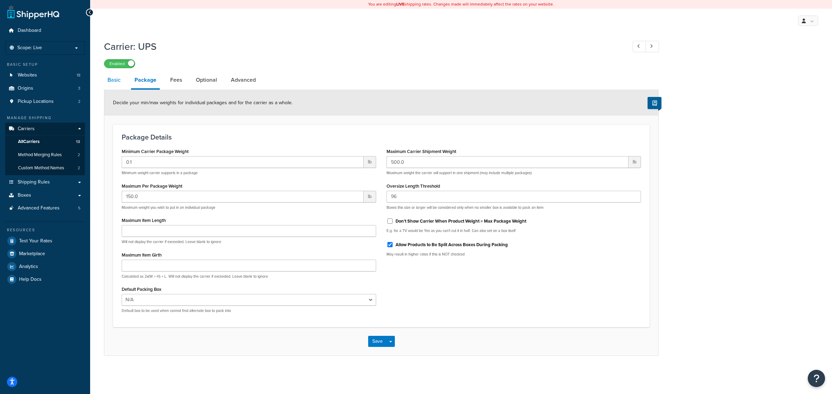
click at [111, 82] on link "Basic" at bounding box center [114, 80] width 20 height 17
select select "ups"
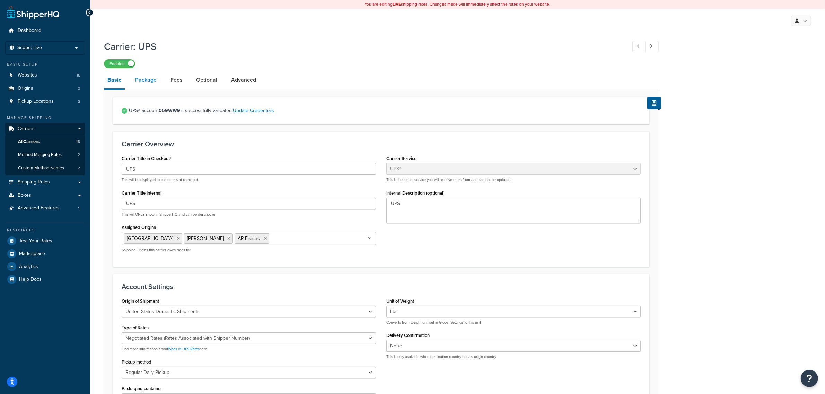
click at [145, 77] on link "Package" at bounding box center [146, 80] width 28 height 17
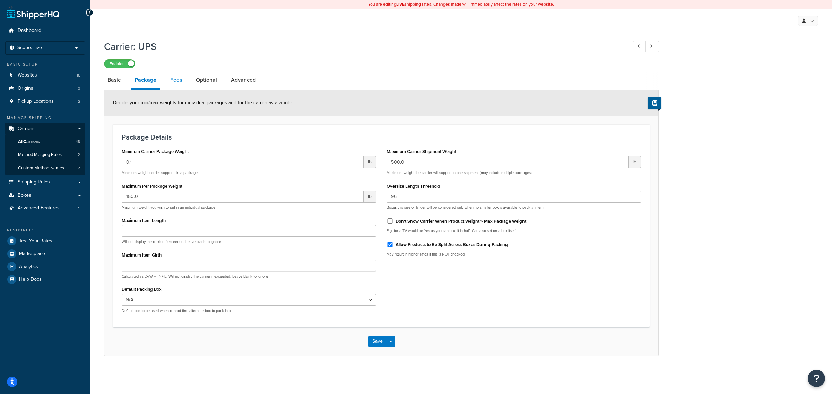
click at [171, 83] on link "Fees" at bounding box center [176, 80] width 19 height 17
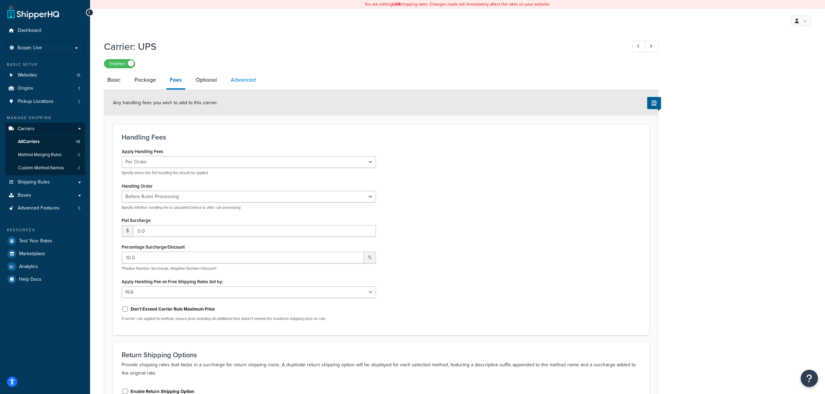
click at [236, 80] on link "Advanced" at bounding box center [243, 80] width 32 height 17
select select "false"
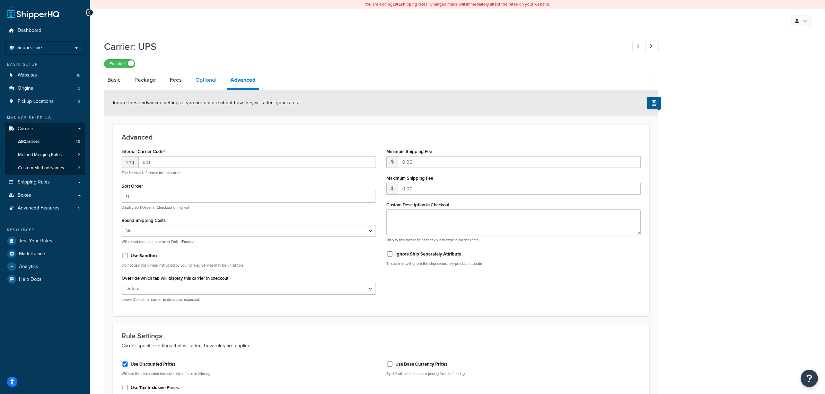
click at [207, 82] on link "Optional" at bounding box center [206, 80] width 28 height 17
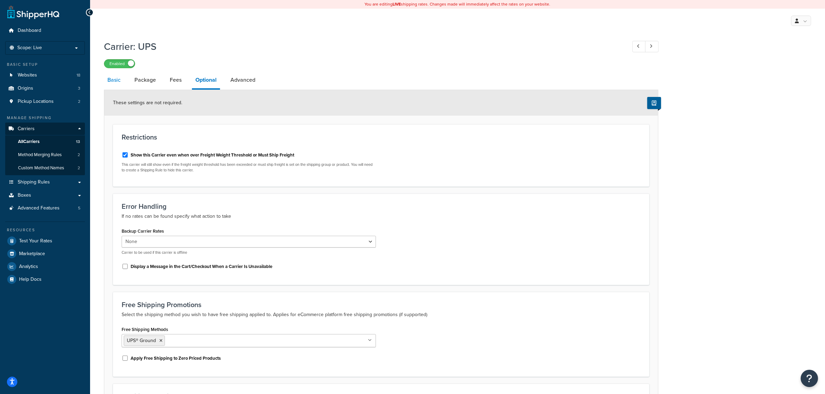
click at [113, 82] on link "Basic" at bounding box center [114, 80] width 20 height 17
select select "ups"
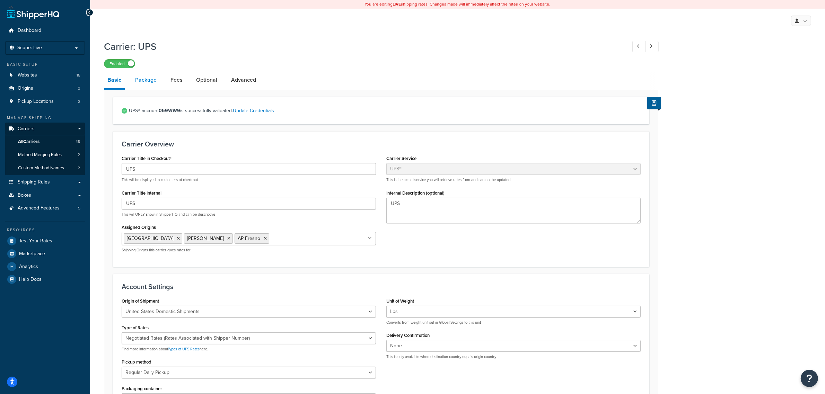
click at [146, 80] on link "Package" at bounding box center [146, 80] width 28 height 17
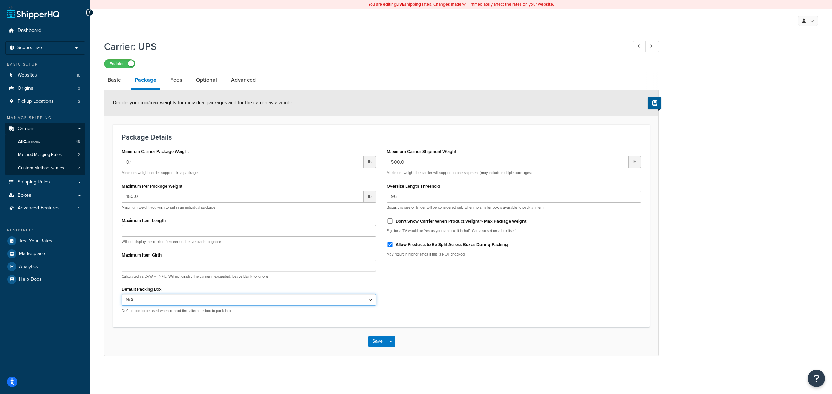
click at [132, 301] on select "N/A Box 10 Box 12 Box 13 Box 14 Box 15 Box 16 Box 17 Box 18 Box 19 Box 20 Box 21" at bounding box center [249, 300] width 254 height 12
click at [126, 338] on div "Save Save Dropdown Save and Edit" at bounding box center [381, 342] width 554 height 28
click at [33, 137] on link "All Carriers 13" at bounding box center [45, 142] width 80 height 13
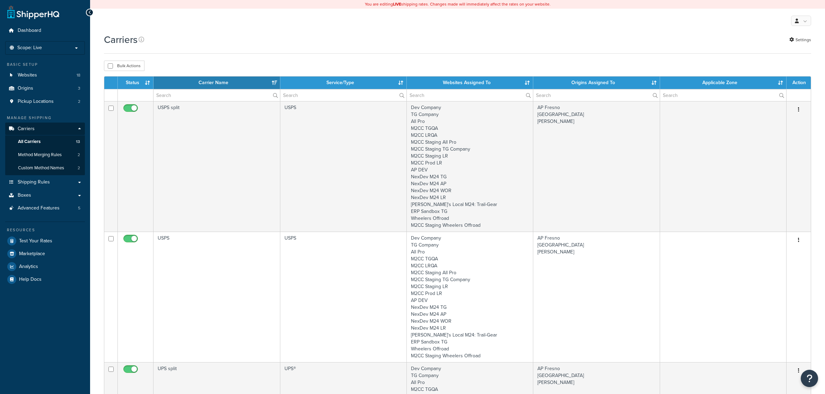
select select "15"
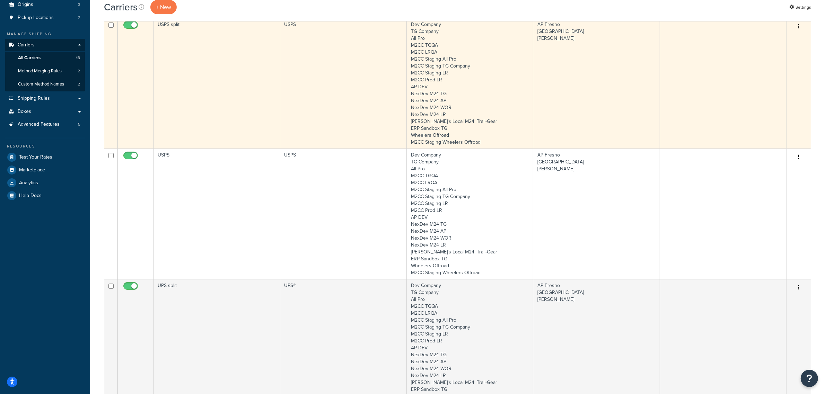
scroll to position [173, 0]
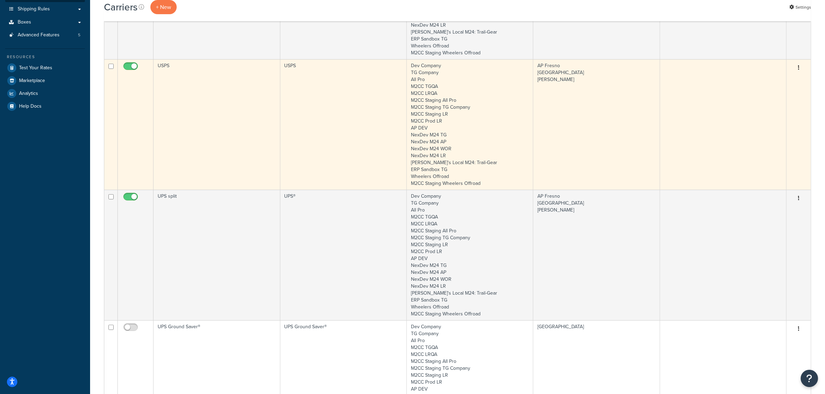
click at [194, 109] on td "USPS" at bounding box center [217, 124] width 127 height 131
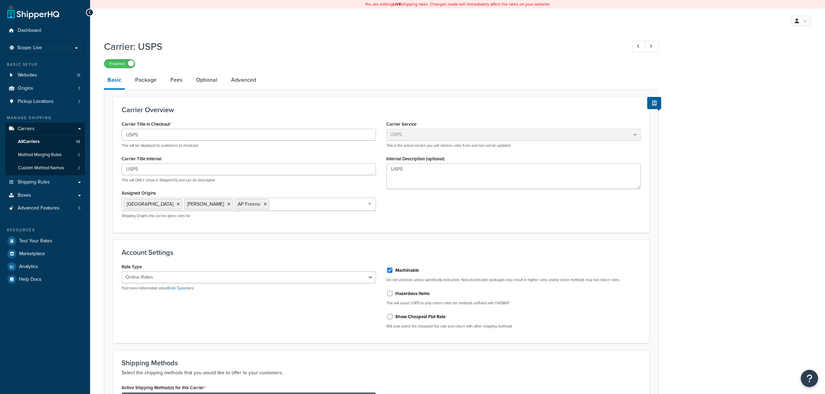
select select "usps"
select select "ONLINE"
click at [139, 84] on link "Package" at bounding box center [146, 80] width 28 height 17
select select "129678"
